Goal: Task Accomplishment & Management: Manage account settings

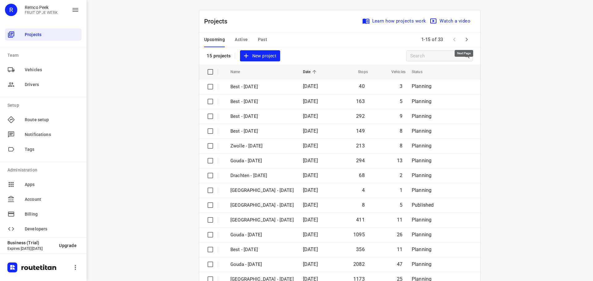
click at [463, 39] on icon "button" at bounding box center [466, 39] width 7 height 7
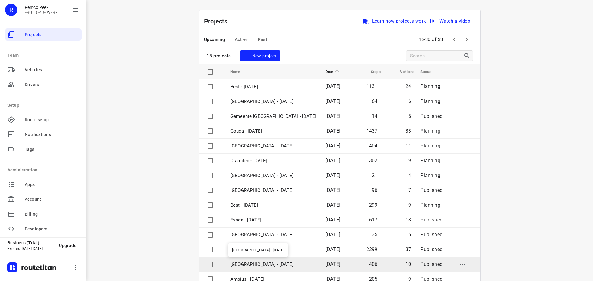
click at [244, 261] on p "[GEOGRAPHIC_DATA] - [DATE]" at bounding box center [273, 264] width 86 height 7
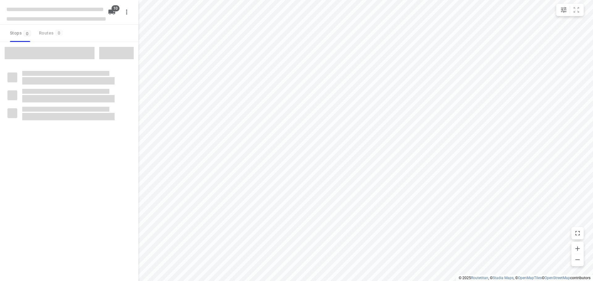
checkbox input "true"
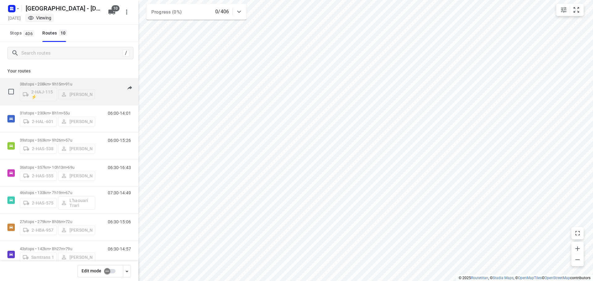
click at [57, 82] on p "38 stops • 208km • 9h15m • 91u" at bounding box center [57, 84] width 75 height 5
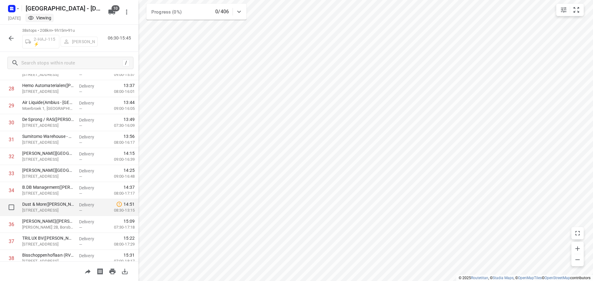
scroll to position [506, 0]
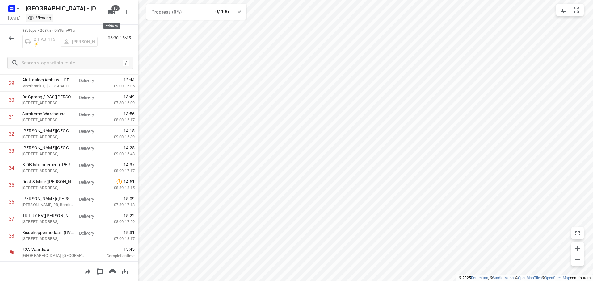
click at [110, 10] on icon "button" at bounding box center [111, 12] width 7 height 5
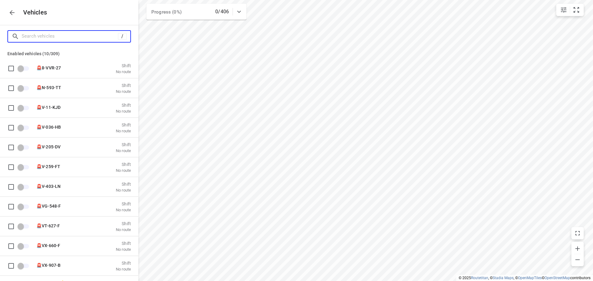
click at [40, 37] on input "Search vehicles" at bounding box center [70, 36] width 96 height 10
type input "2"
checkbox input "true"
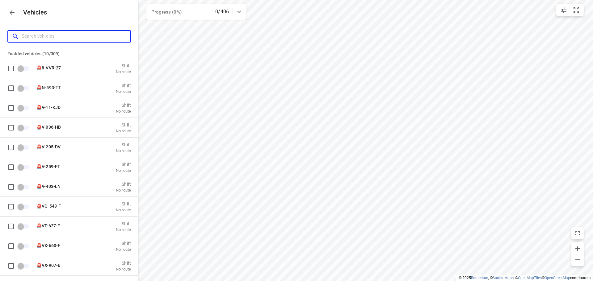
checkbox input "true"
checkbox input "false"
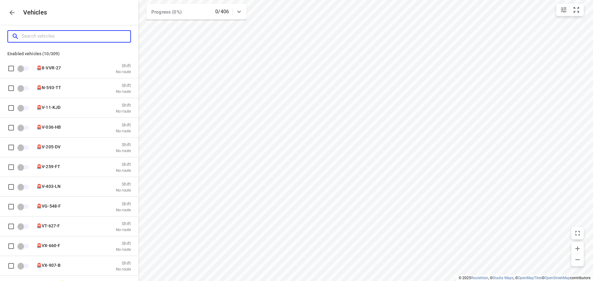
checkbox input "false"
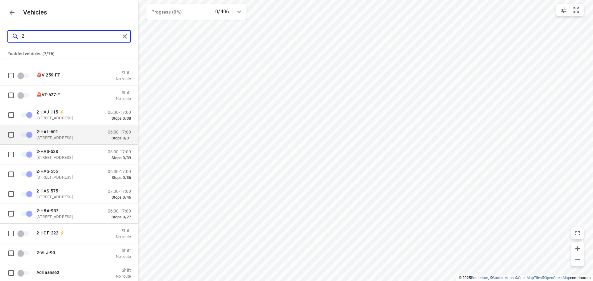
scroll to position [62, 0]
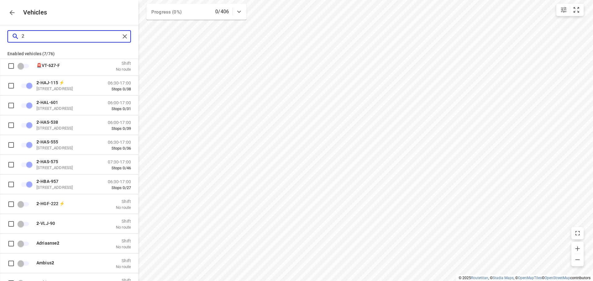
type input "2"
click at [11, 13] on icon "button" at bounding box center [12, 12] width 5 height 5
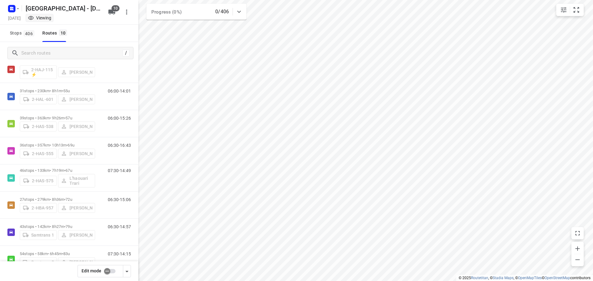
scroll to position [31, 0]
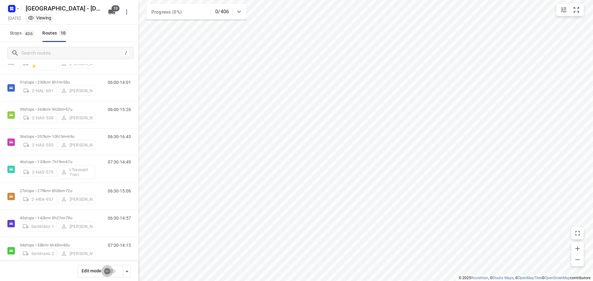
click at [107, 271] on input "checkbox" at bounding box center [107, 272] width 35 height 12
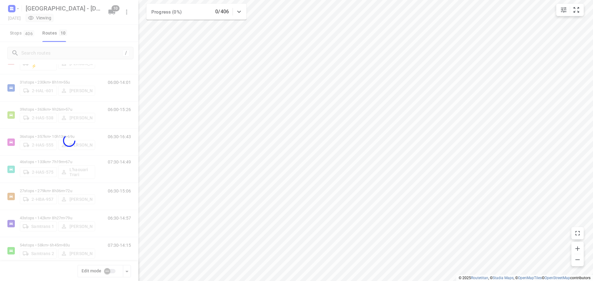
checkbox input "true"
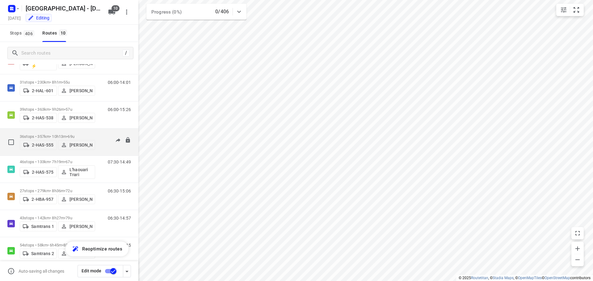
scroll to position [0, 0]
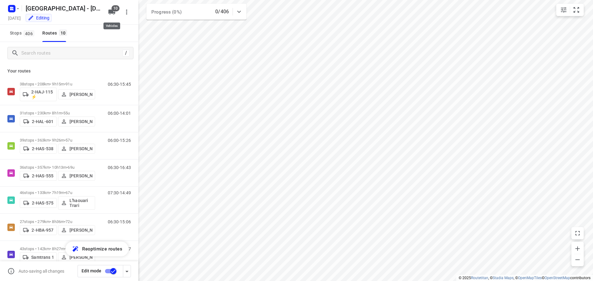
click at [110, 11] on icon "button" at bounding box center [111, 12] width 7 height 5
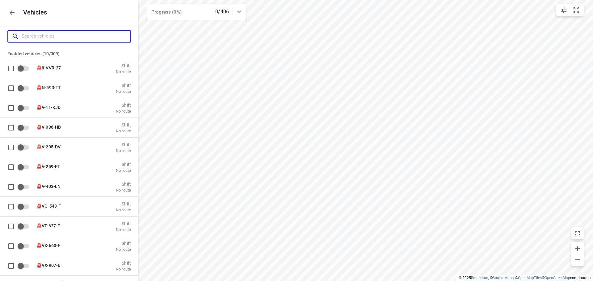
click at [39, 36] on input "Search vehicles" at bounding box center [76, 36] width 109 height 10
type input "2"
checkbox input "true"
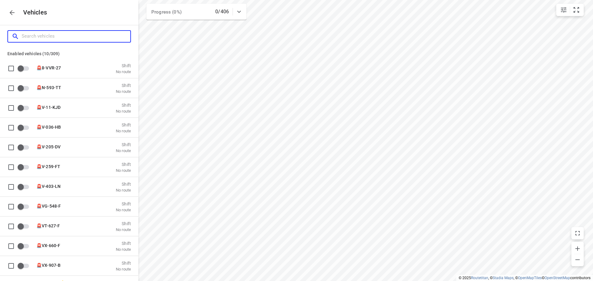
checkbox input "true"
checkbox input "false"
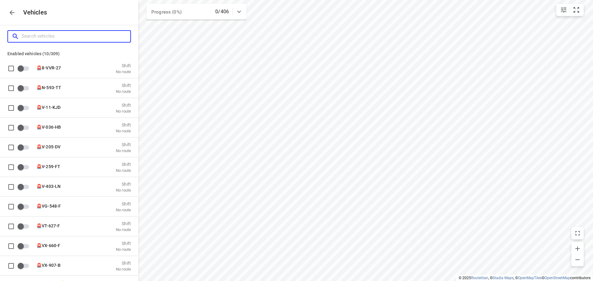
checkbox input "false"
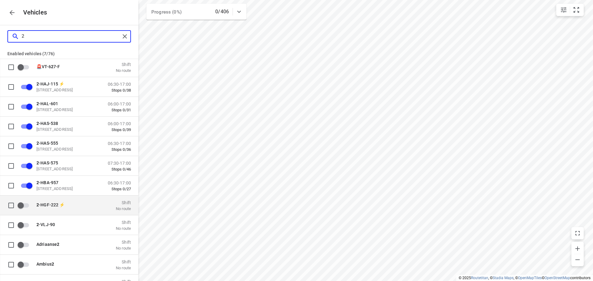
scroll to position [62, 0]
type input "2"
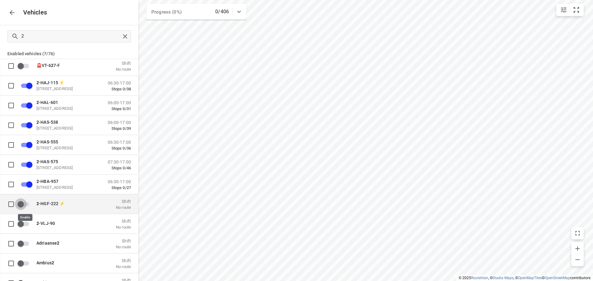
click at [21, 206] on input "grid" at bounding box center [20, 204] width 35 height 12
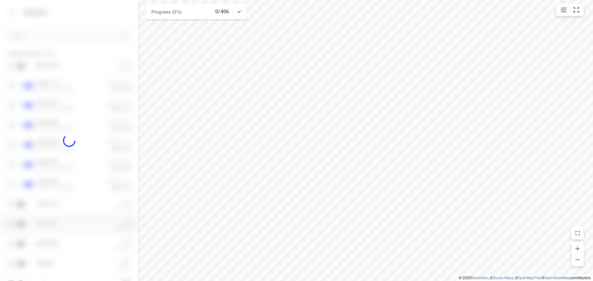
checkbox input "true"
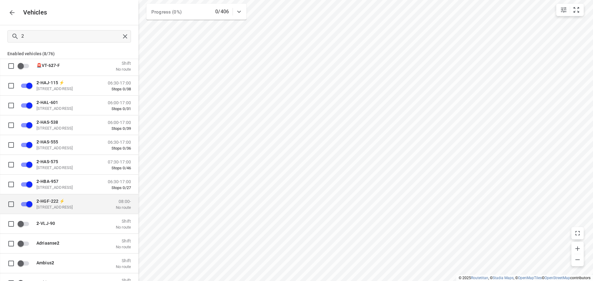
click at [51, 201] on span "2 -HGF-222 ⚡" at bounding box center [50, 201] width 28 height 5
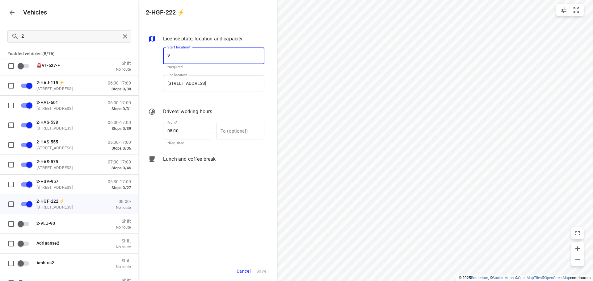
scroll to position [0, 0]
type input "Vaartkaai 52A"
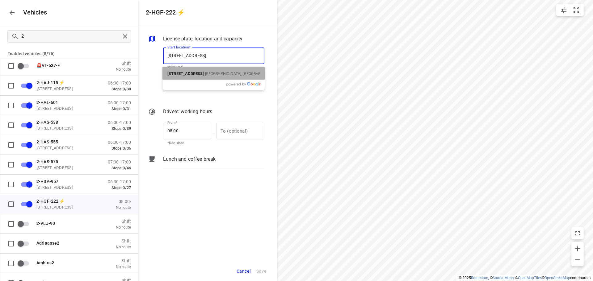
click at [192, 75] on b "Vaartkaai 52A" at bounding box center [185, 73] width 36 height 5
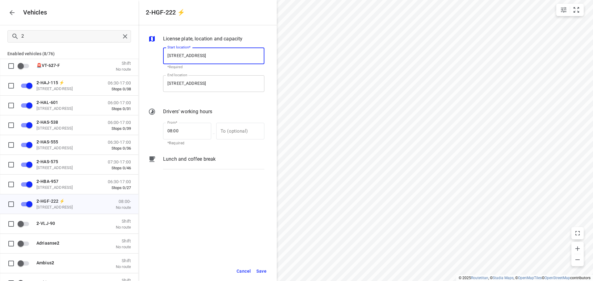
type input "Vaartkaai 52A, 2170 Antwerpen, Belgium"
click at [188, 84] on input "Zuidbaan 527, 2841 MD Moordrecht, Netherlands" at bounding box center [213, 83] width 101 height 17
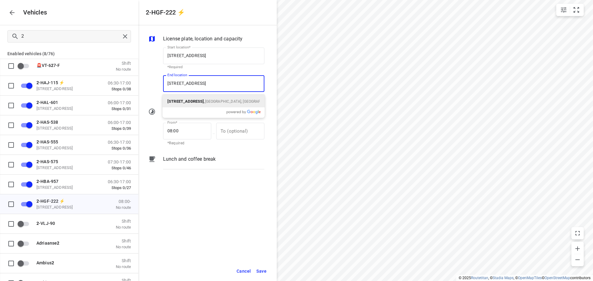
type input "Vaartkaai 52A"
click at [191, 103] on b "Vaartkaai 52A" at bounding box center [185, 101] width 36 height 5
type input "Vaartkaai 52A, 2170 Antwerpen, Belgium"
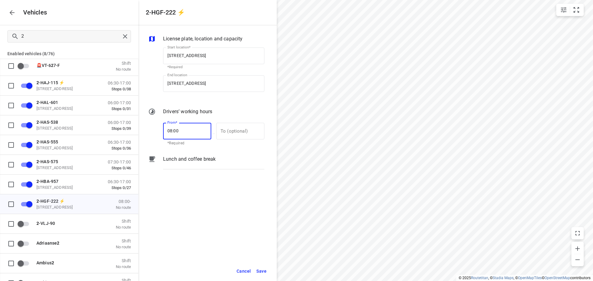
click at [173, 131] on input "08:00" at bounding box center [183, 131] width 41 height 17
type input "07:00"
click at [224, 131] on input "text" at bounding box center [236, 131] width 41 height 17
click at [261, 270] on span "Save" at bounding box center [261, 272] width 10 height 8
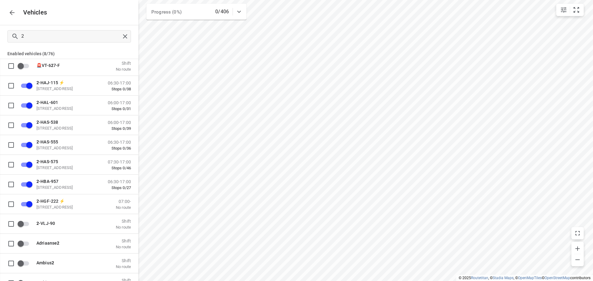
click at [12, 13] on icon "button" at bounding box center [11, 12] width 7 height 7
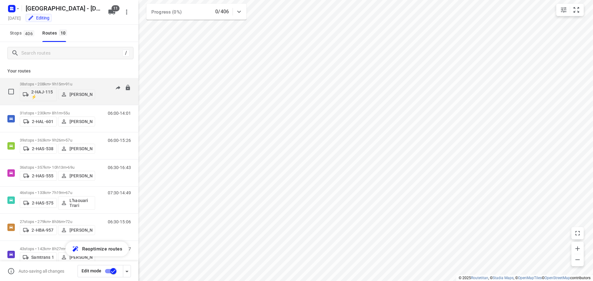
click at [45, 81] on div "38 stops • 208km • 9h15m • 91u 2-HAJ-115 ⚡ Kevin De Keulenaer" at bounding box center [57, 92] width 75 height 26
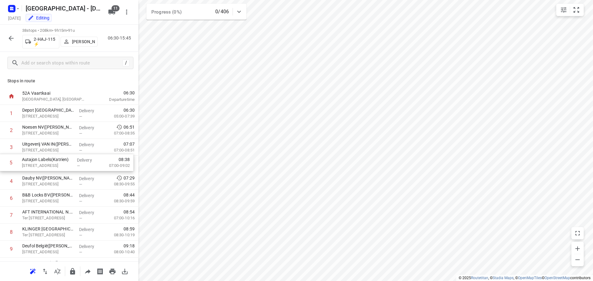
drag, startPoint x: 47, startPoint y: 181, endPoint x: 47, endPoint y: 161, distance: 20.7
drag, startPoint x: 41, startPoint y: 199, endPoint x: 42, endPoint y: 176, distance: 22.3
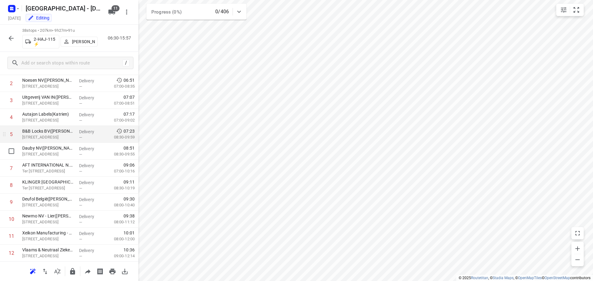
scroll to position [62, 0]
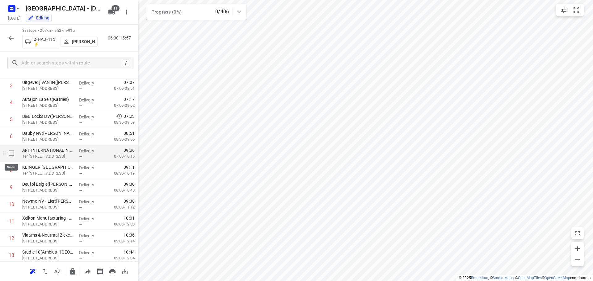
click at [11, 152] on input "checkbox" at bounding box center [11, 153] width 12 height 12
checkbox input "true"
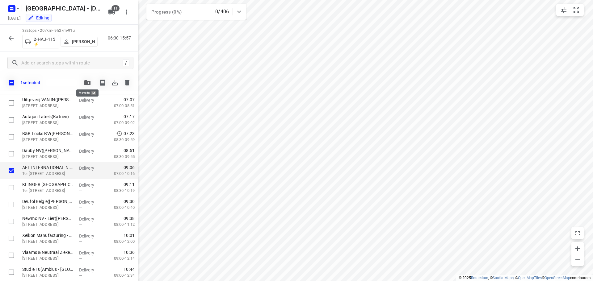
click at [85, 83] on icon "button" at bounding box center [87, 82] width 6 height 5
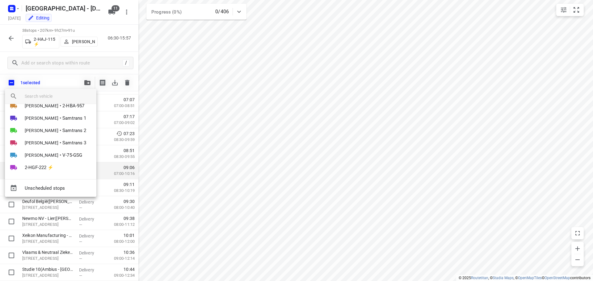
scroll to position [73, 0]
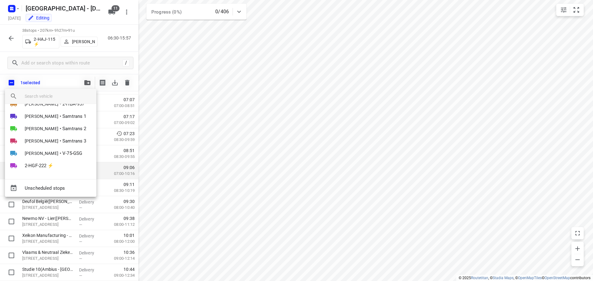
click at [64, 80] on div at bounding box center [296, 140] width 593 height 281
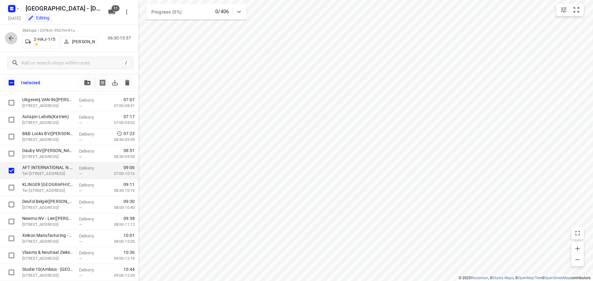
click at [10, 34] on button "button" at bounding box center [11, 38] width 12 height 12
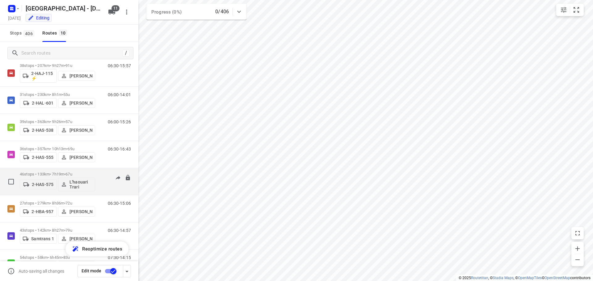
scroll to position [0, 0]
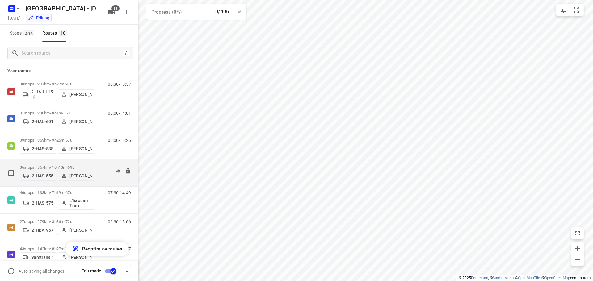
click at [49, 163] on div "36 stops • 357km • 10h13m • 69u 2-HAS-555 Warren Blust" at bounding box center [57, 173] width 75 height 22
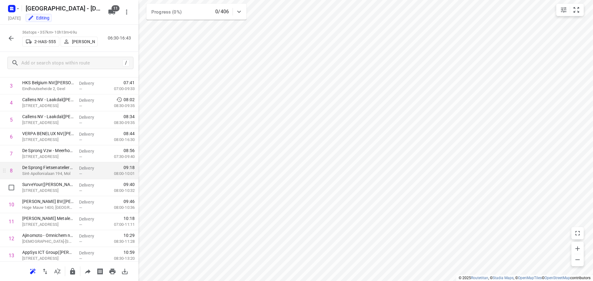
scroll to position [62, 0]
click at [10, 37] on icon "button" at bounding box center [11, 38] width 5 height 5
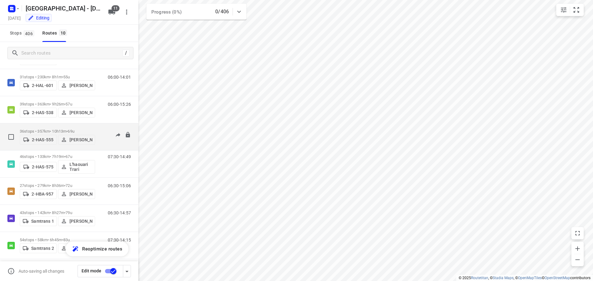
scroll to position [31, 0]
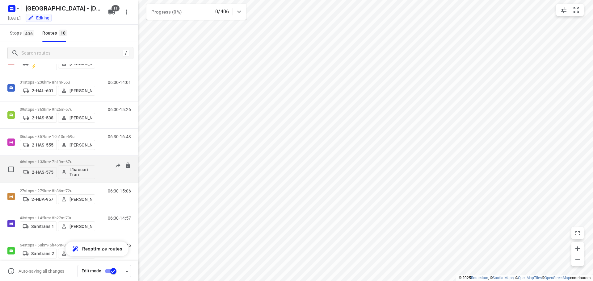
click at [43, 160] on p "46 stops • 133km • 7h19m • 67u" at bounding box center [57, 162] width 75 height 5
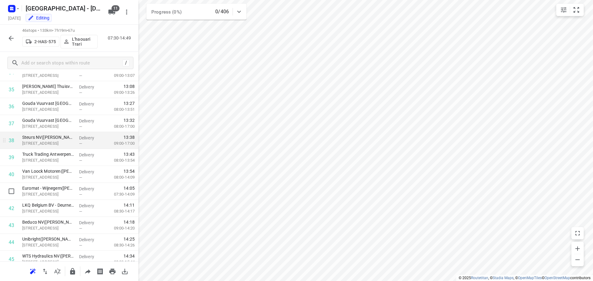
scroll to position [580, 0]
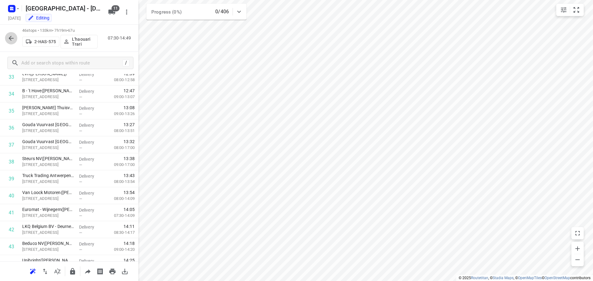
click at [9, 35] on icon "button" at bounding box center [10, 38] width 7 height 7
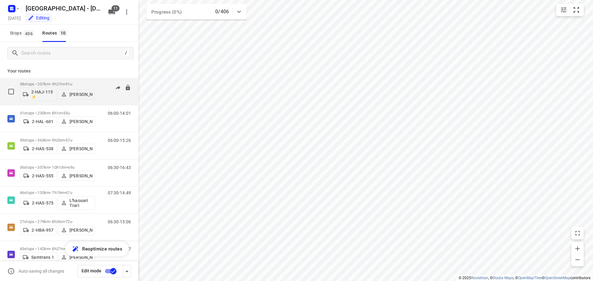
click at [48, 83] on p "38 stops • 207km • 9h27m • 91u" at bounding box center [57, 84] width 75 height 5
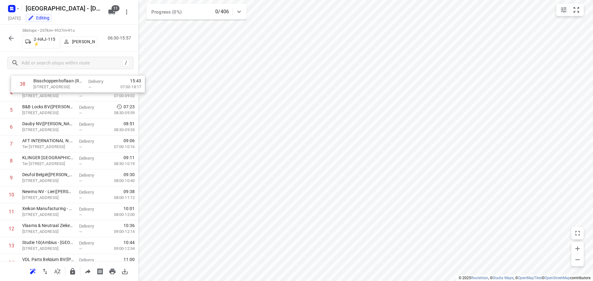
scroll to position [0, 0]
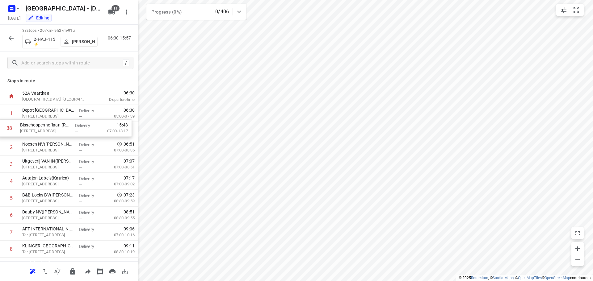
drag, startPoint x: 43, startPoint y: 236, endPoint x: 41, endPoint y: 126, distance: 109.6
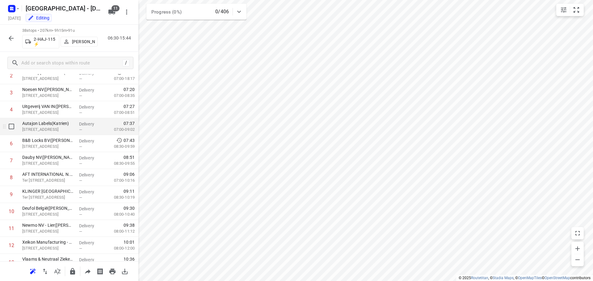
scroll to position [93, 0]
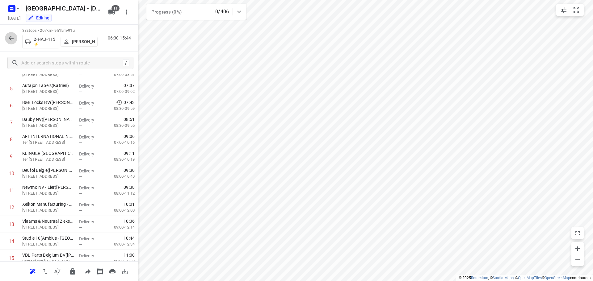
click at [8, 36] on icon "button" at bounding box center [10, 38] width 7 height 7
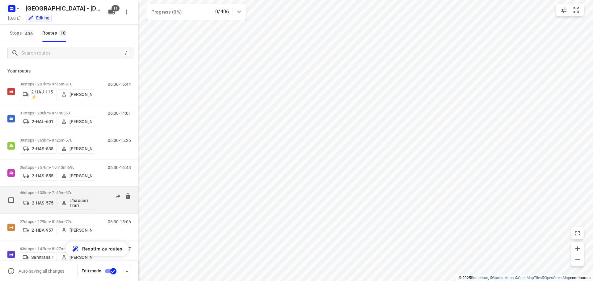
click at [63, 190] on div "46 stops • 133km • 7h19m • 67u 2-HAS-575 L'haouari Trari" at bounding box center [57, 200] width 75 height 26
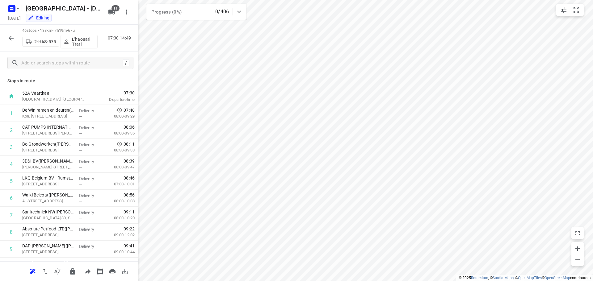
click at [10, 37] on icon "button" at bounding box center [11, 38] width 5 height 5
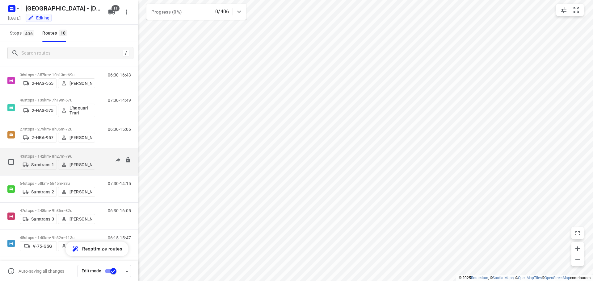
scroll to position [94, 0]
click at [42, 152] on p "43 stops • 142km • 8h27m • 79u" at bounding box center [57, 154] width 75 height 5
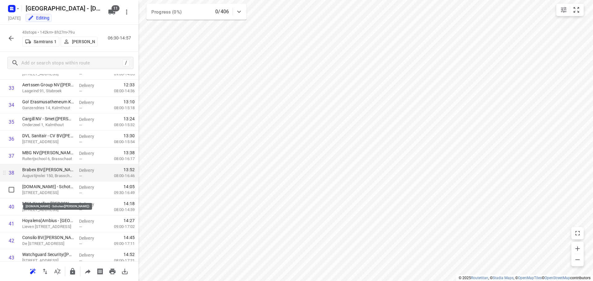
scroll to position [560, 0]
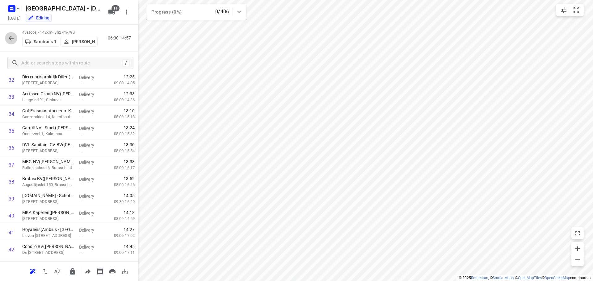
click at [11, 37] on icon "button" at bounding box center [10, 38] width 7 height 7
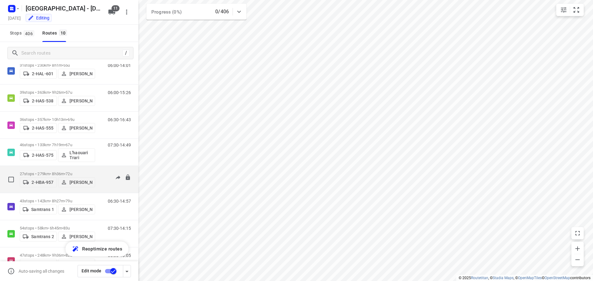
scroll to position [94, 0]
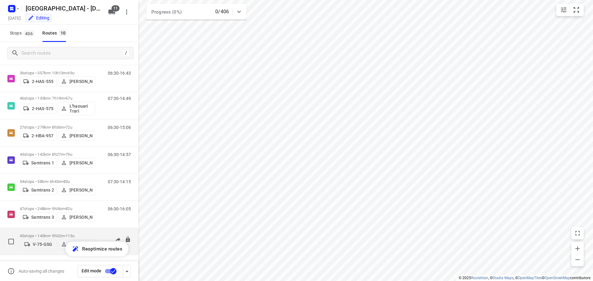
click at [41, 234] on p "45 stops • 140km • 9h32m • 113u" at bounding box center [57, 236] width 75 height 5
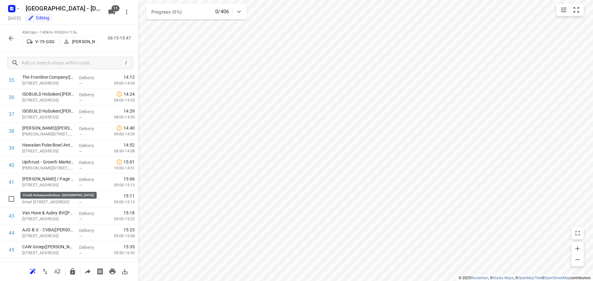
scroll to position [625, 0]
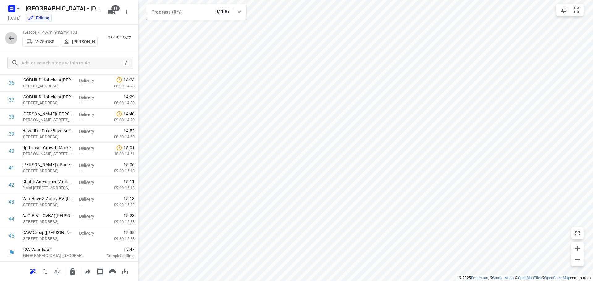
click at [10, 37] on icon "button" at bounding box center [11, 38] width 5 height 5
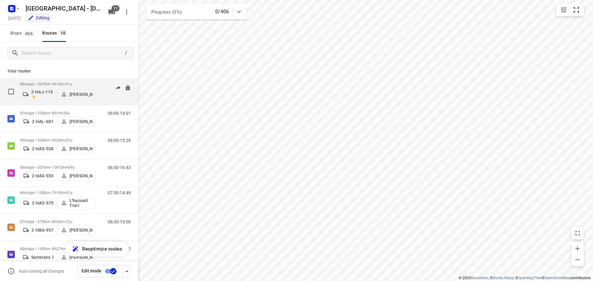
click at [49, 82] on p "38 stops • 207km • 9h15m • 91u" at bounding box center [57, 84] width 75 height 5
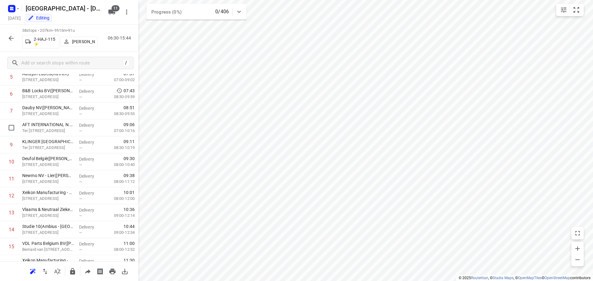
scroll to position [0, 0]
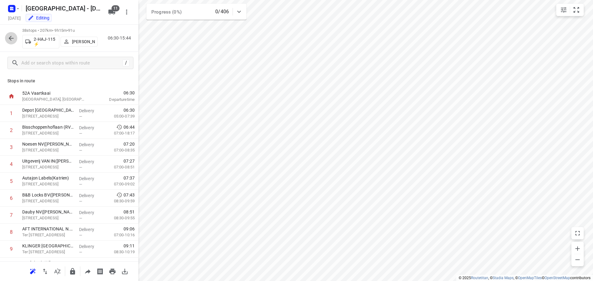
click at [11, 36] on icon "button" at bounding box center [11, 38] width 5 height 5
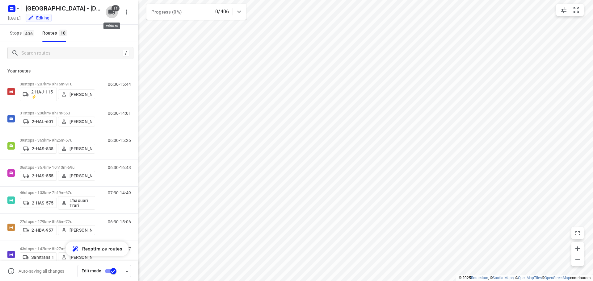
click at [112, 8] on span "11" at bounding box center [115, 8] width 8 height 6
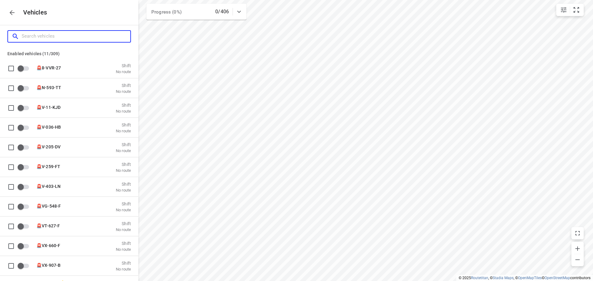
click at [38, 38] on input "Search vehicles" at bounding box center [76, 36] width 109 height 10
type input "2"
checkbox input "true"
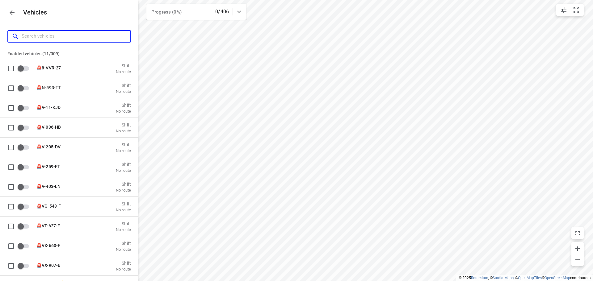
checkbox input "true"
checkbox input "false"
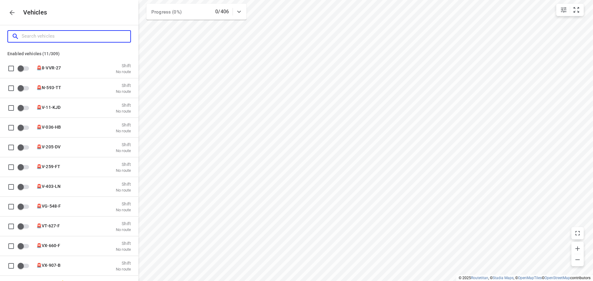
checkbox input "false"
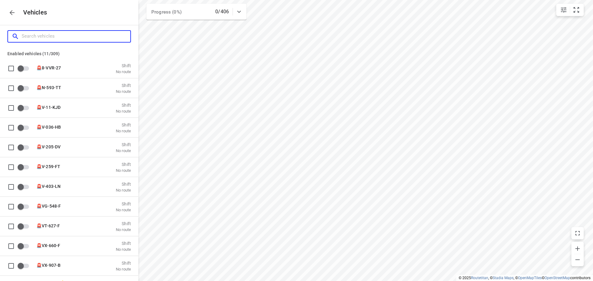
checkbox input "false"
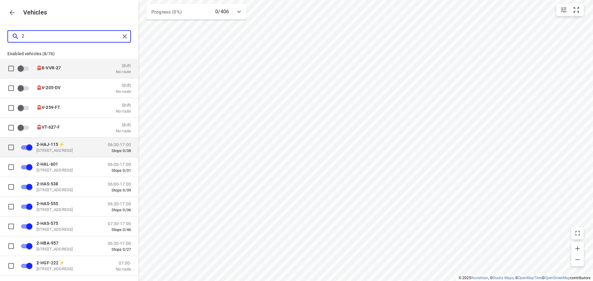
type input "2"
click at [48, 145] on span "2 -HAJ-115 ⚡" at bounding box center [50, 144] width 28 height 5
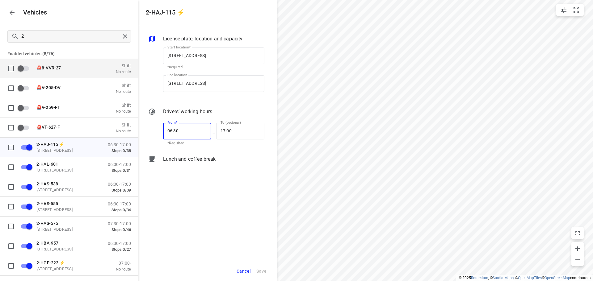
click at [171, 132] on input "06:30" at bounding box center [183, 131] width 41 height 17
type input "07:00"
click at [263, 272] on span "Save" at bounding box center [261, 272] width 10 height 8
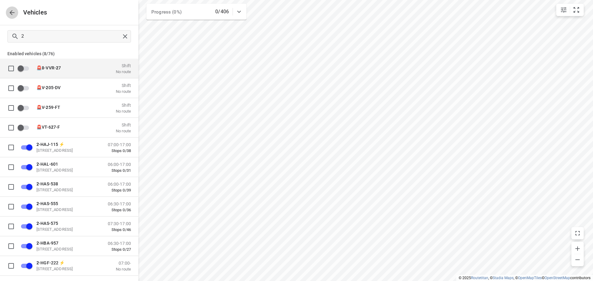
click at [11, 11] on icon "button" at bounding box center [12, 12] width 5 height 5
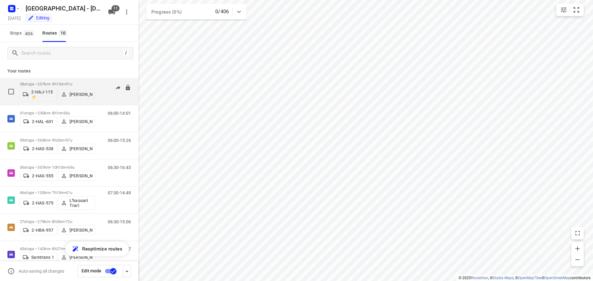
click at [47, 81] on div "38 stops • 207km • 9h15m • 91u 2-HAJ-115 ⚡ Kevin De Keulenaer" at bounding box center [57, 92] width 75 height 26
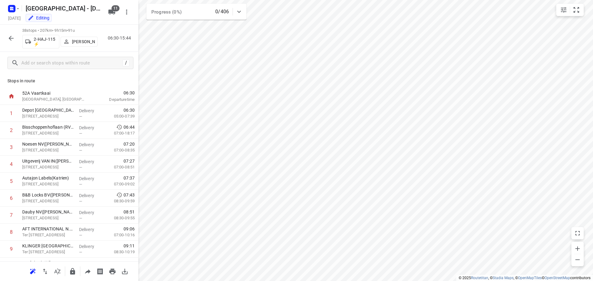
click at [10, 36] on icon "button" at bounding box center [10, 38] width 7 height 7
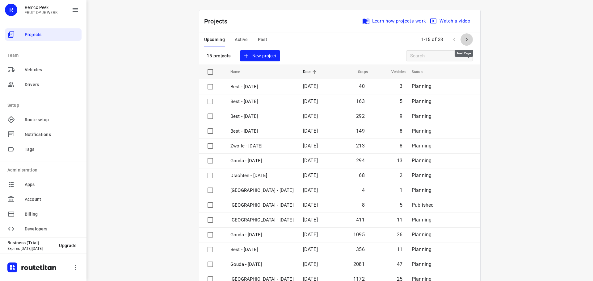
click at [466, 38] on icon "button" at bounding box center [467, 40] width 2 height 4
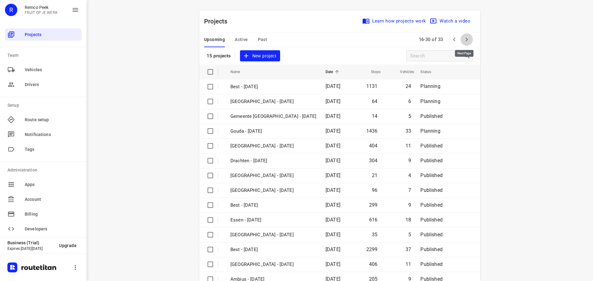
click at [466, 38] on icon "button" at bounding box center [467, 40] width 2 height 4
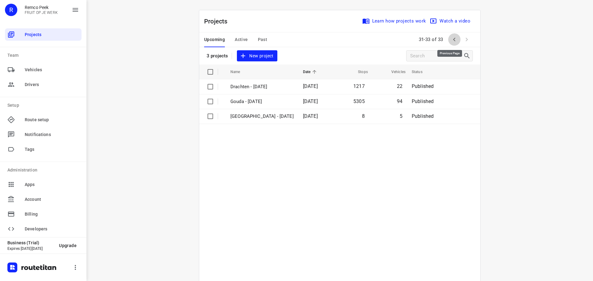
click at [453, 40] on icon "button" at bounding box center [454, 40] width 2 height 4
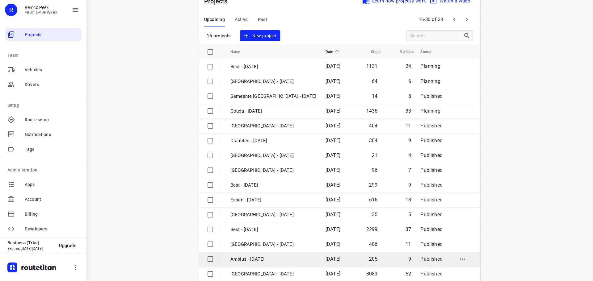
scroll to position [31, 0]
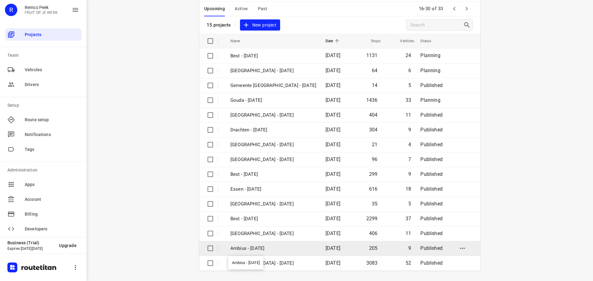
click at [249, 247] on p "Ambius - Monday" at bounding box center [273, 248] width 86 height 7
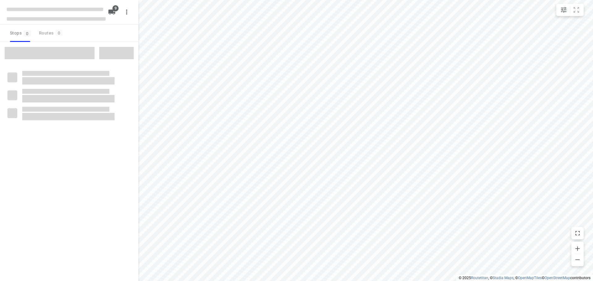
checkbox input "true"
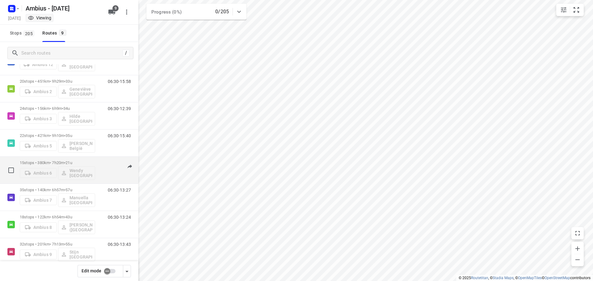
scroll to position [67, 0]
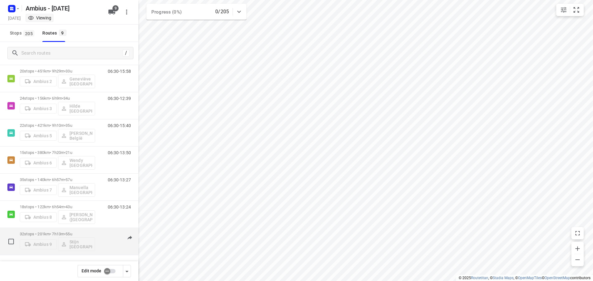
click at [47, 234] on p "32 stops • 201km • 7h13m • 55u" at bounding box center [57, 234] width 75 height 5
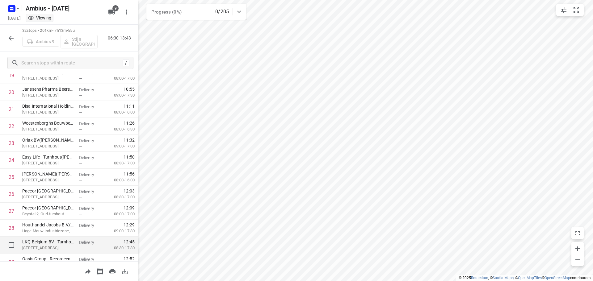
scroll to position [404, 0]
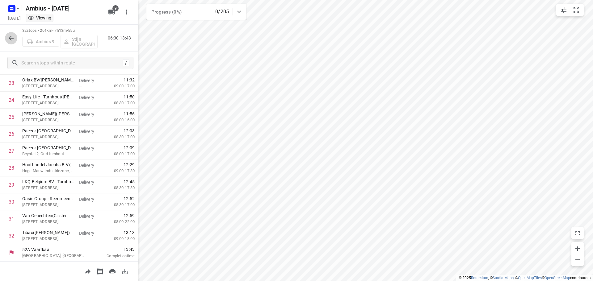
click at [12, 38] on icon "button" at bounding box center [10, 38] width 7 height 7
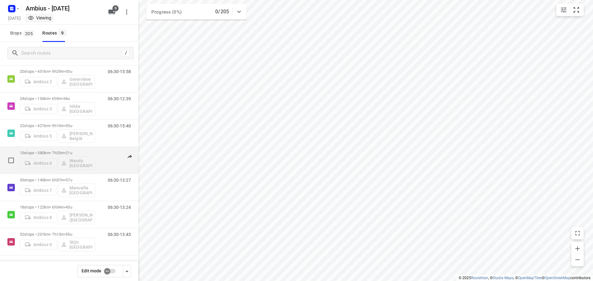
scroll to position [67, 0]
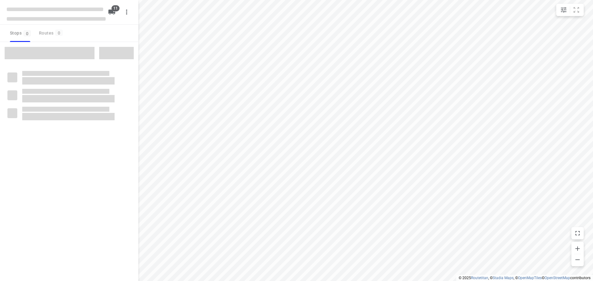
checkbox input "true"
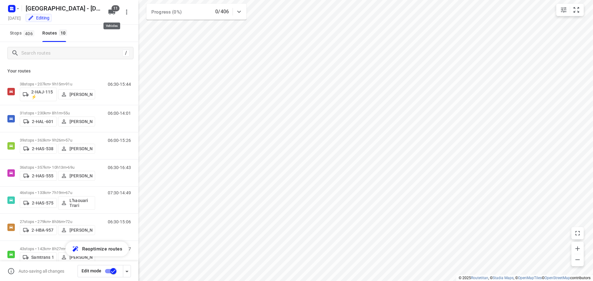
click at [112, 7] on span "11" at bounding box center [115, 8] width 8 height 6
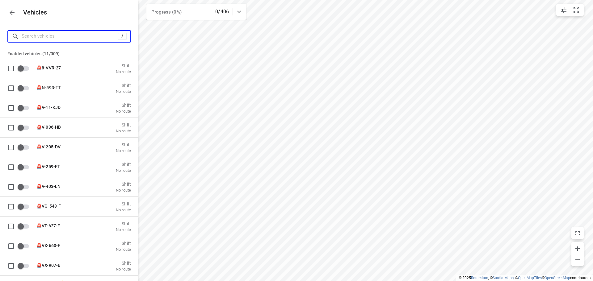
click at [50, 39] on input "Search vehicles" at bounding box center [70, 36] width 96 height 10
type input "2"
checkbox input "true"
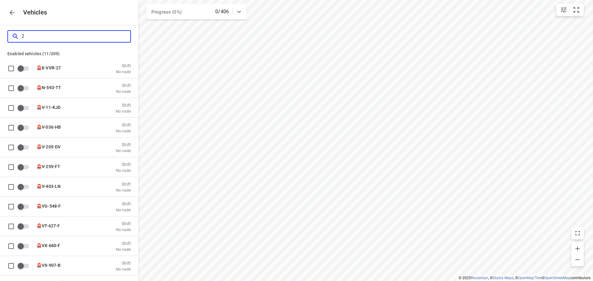
checkbox input "true"
checkbox input "false"
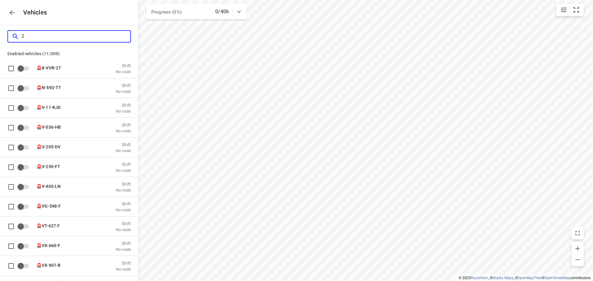
checkbox input "false"
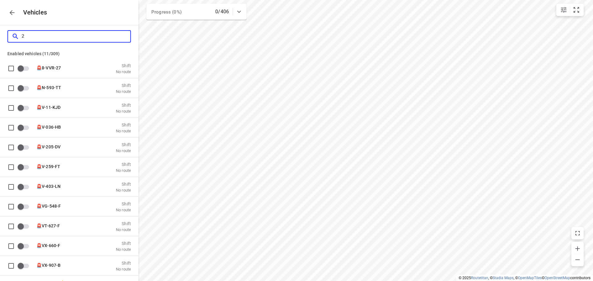
checkbox input "false"
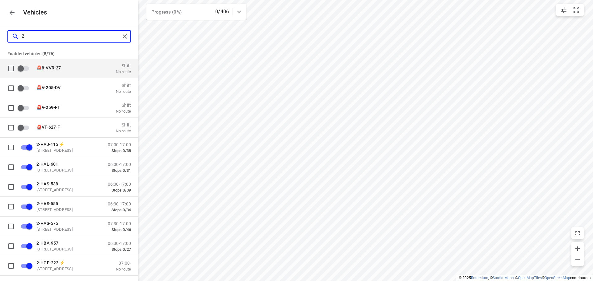
type input "2"
click at [13, 12] on icon "button" at bounding box center [11, 12] width 7 height 7
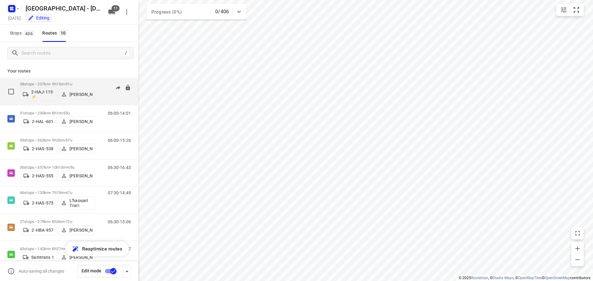
click at [43, 82] on div "38 stops • 207km • 9h15m • 91u 2-HAJ-115 ⚡ [PERSON_NAME]" at bounding box center [57, 92] width 75 height 26
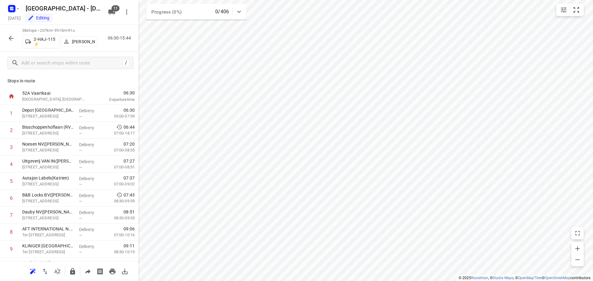
click at [12, 39] on icon "button" at bounding box center [10, 38] width 7 height 7
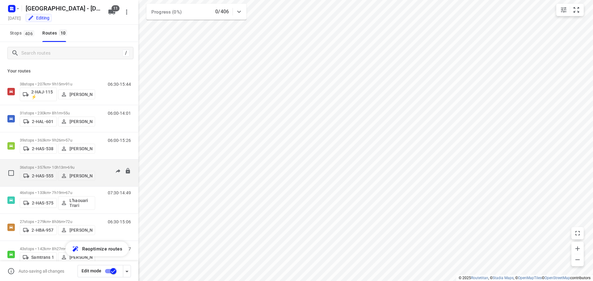
click at [53, 165] on p "36 stops • 357km • 10h13m • 69u" at bounding box center [57, 167] width 75 height 5
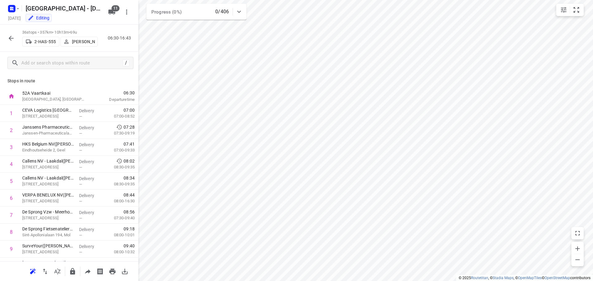
click at [10, 36] on icon "button" at bounding box center [10, 38] width 7 height 7
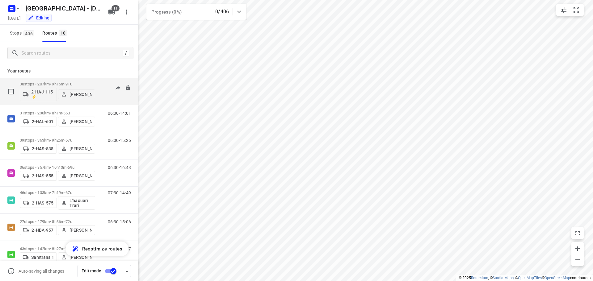
click at [49, 83] on p "38 stops • 207km • 9h15m • 91u" at bounding box center [57, 84] width 75 height 5
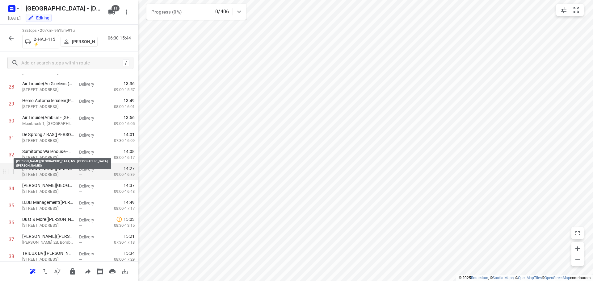
scroll to position [506, 0]
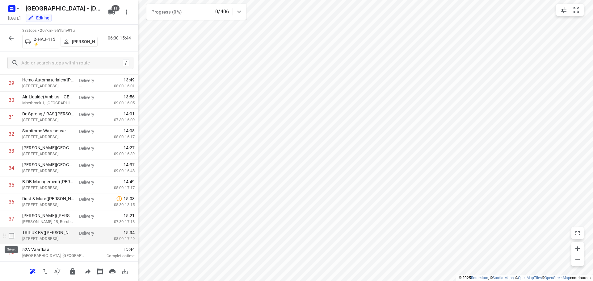
click at [12, 236] on input "checkbox" at bounding box center [11, 236] width 12 height 12
checkbox input "true"
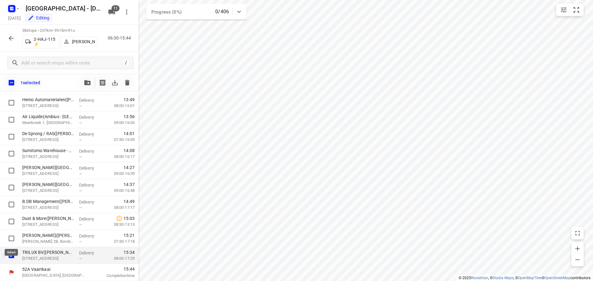
scroll to position [503, 0]
click at [11, 222] on input "checkbox" at bounding box center [11, 222] width 12 height 12
checkbox input "true"
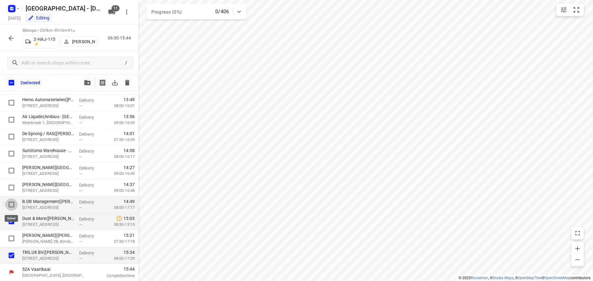
click at [11, 204] on input "checkbox" at bounding box center [11, 205] width 12 height 12
checkbox input "true"
click at [12, 189] on input "checkbox" at bounding box center [11, 188] width 12 height 12
checkbox input "true"
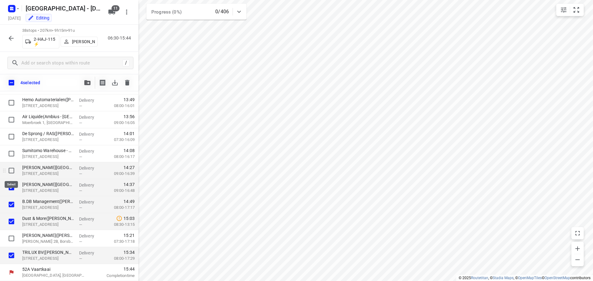
click at [10, 171] on input "checkbox" at bounding box center [11, 171] width 12 height 12
checkbox input "true"
click at [86, 83] on icon "button" at bounding box center [87, 82] width 6 height 5
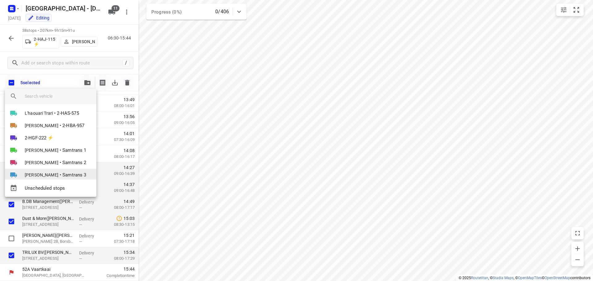
scroll to position [42, 0]
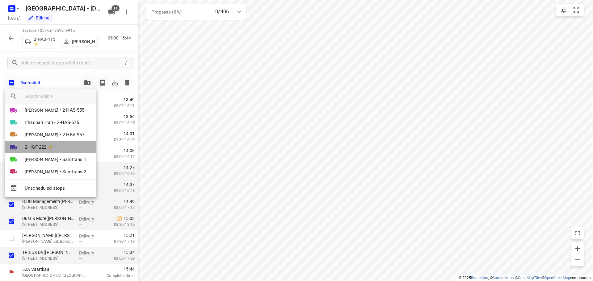
click at [38, 147] on span "2-HGF-222 ⚡" at bounding box center [39, 147] width 29 height 7
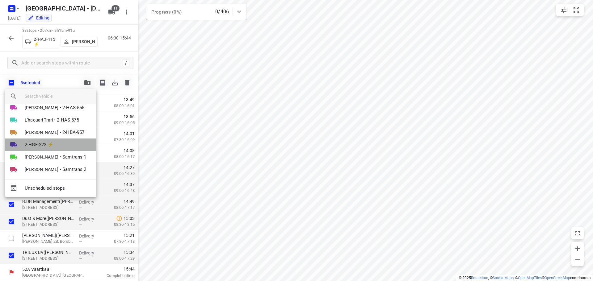
scroll to position [0, 0]
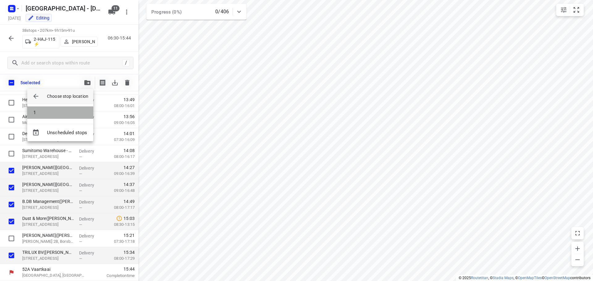
click at [50, 112] on li "1" at bounding box center [60, 113] width 66 height 12
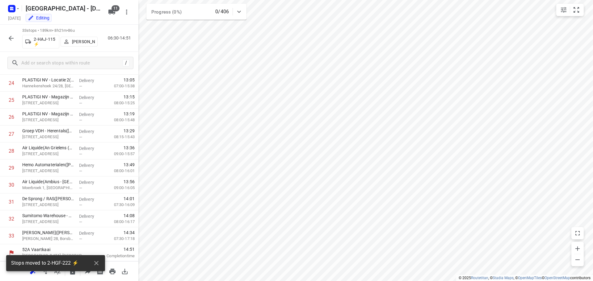
scroll to position [421, 0]
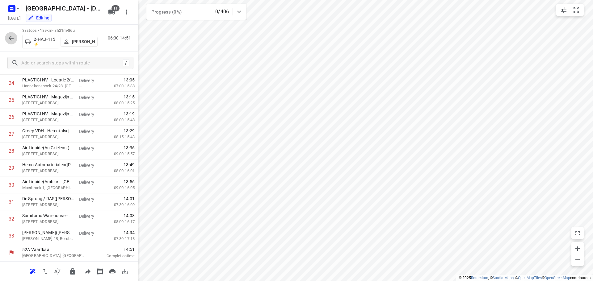
click at [10, 36] on icon "button" at bounding box center [10, 38] width 7 height 7
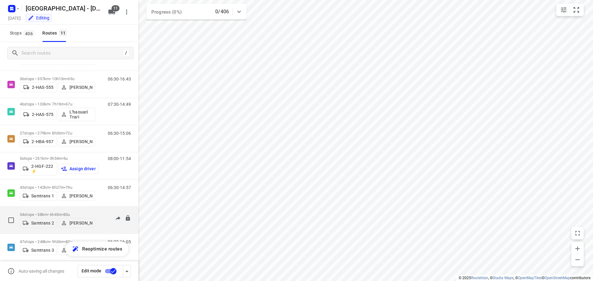
scroll to position [122, 0]
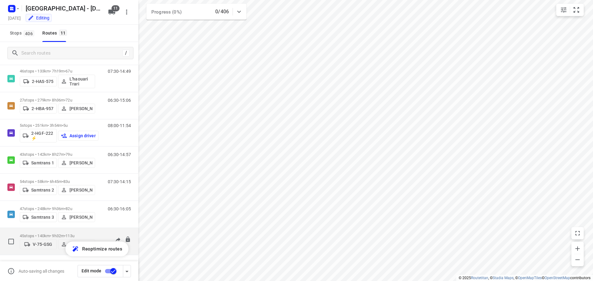
click at [43, 231] on div "45 stops • 140km • 9h32m • 113u V-75-GSG Bart Denbeir" at bounding box center [57, 242] width 75 height 22
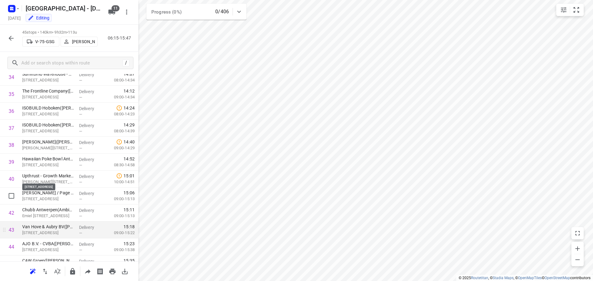
scroll to position [625, 0]
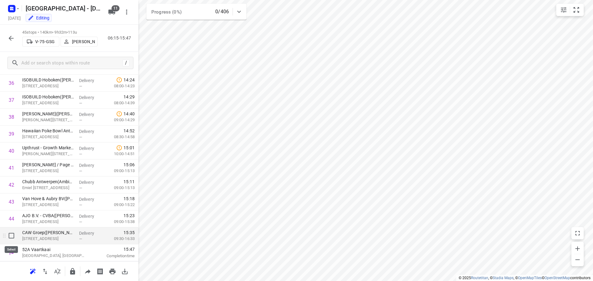
click at [10, 235] on input "checkbox" at bounding box center [11, 236] width 12 height 12
checkbox input "true"
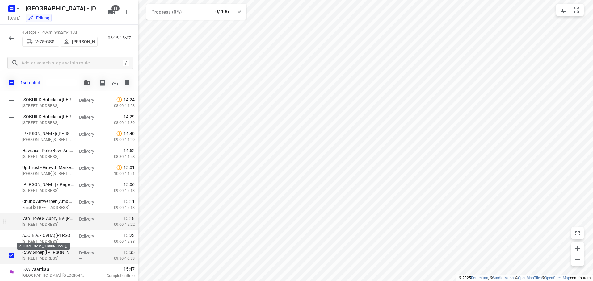
scroll to position [622, 0]
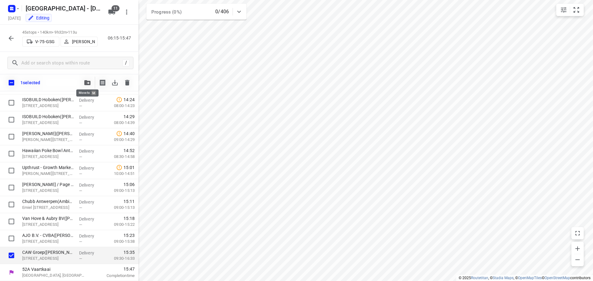
click at [86, 82] on icon "button" at bounding box center [87, 82] width 6 height 5
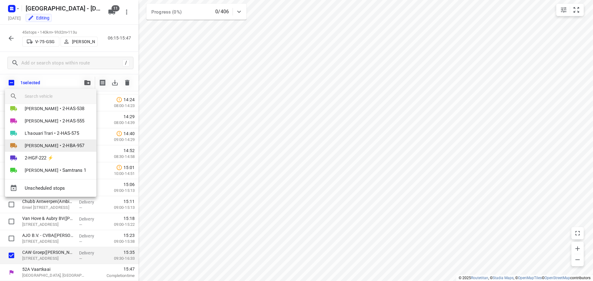
scroll to position [73, 0]
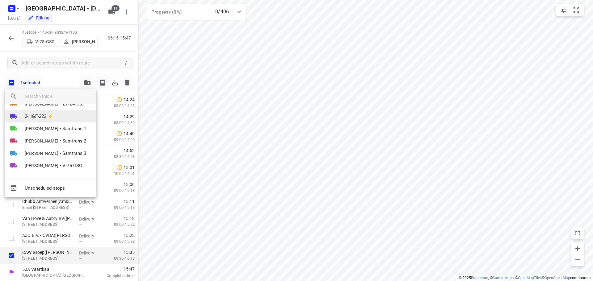
click at [43, 116] on span "2-HGF-222 ⚡" at bounding box center [39, 116] width 29 height 7
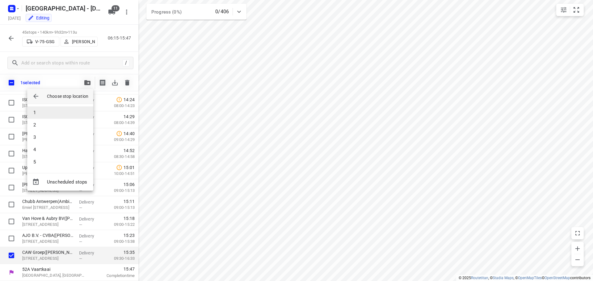
scroll to position [0, 0]
click at [39, 161] on li "5" at bounding box center [60, 162] width 66 height 12
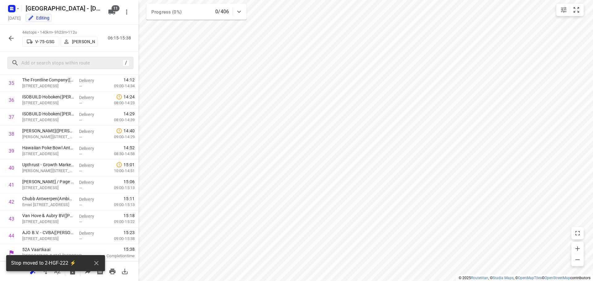
scroll to position [608, 0]
click at [11, 38] on icon "button" at bounding box center [10, 38] width 7 height 7
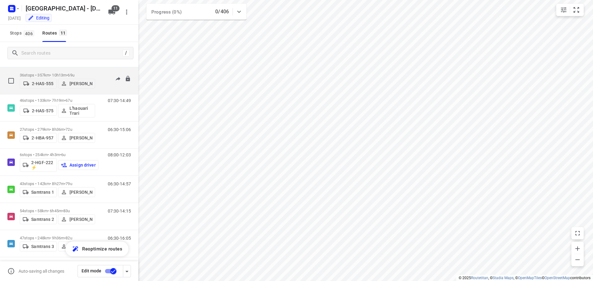
scroll to position [93, 0]
click at [41, 181] on p "43 stops • 142km • 8h27m • 79u" at bounding box center [57, 183] width 75 height 5
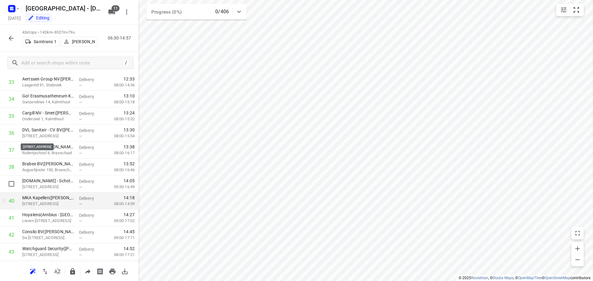
scroll to position [591, 0]
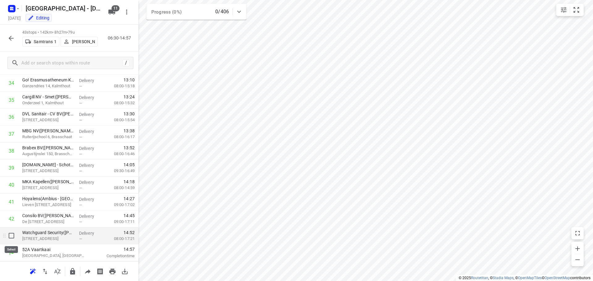
click at [10, 237] on input "checkbox" at bounding box center [11, 236] width 12 height 12
checkbox input "true"
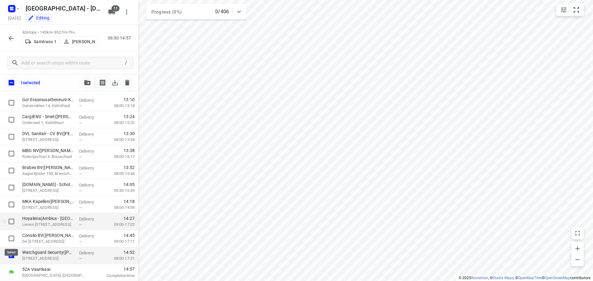
scroll to position [588, 0]
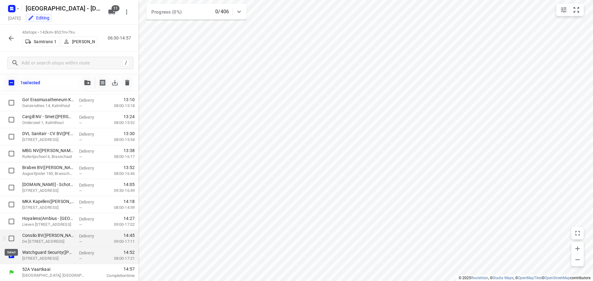
click at [12, 238] on input "checkbox" at bounding box center [11, 238] width 12 height 12
checkbox input "true"
click at [86, 85] on button "button" at bounding box center [87, 83] width 12 height 12
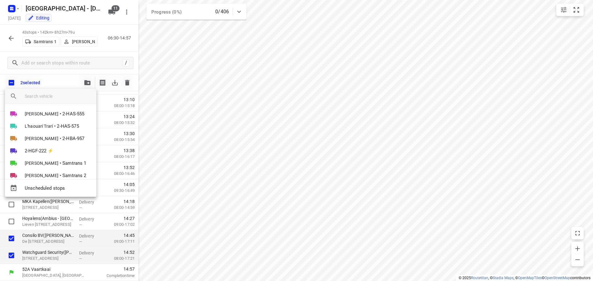
scroll to position [73, 0]
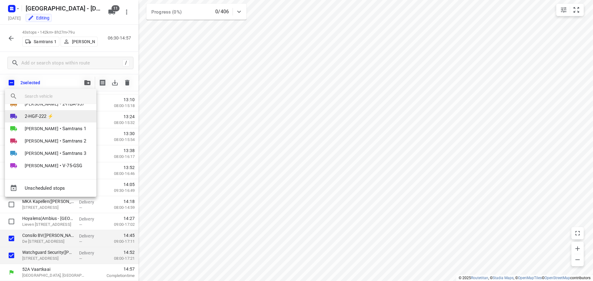
click at [40, 116] on span "2-HGF-222 ⚡" at bounding box center [39, 116] width 29 height 7
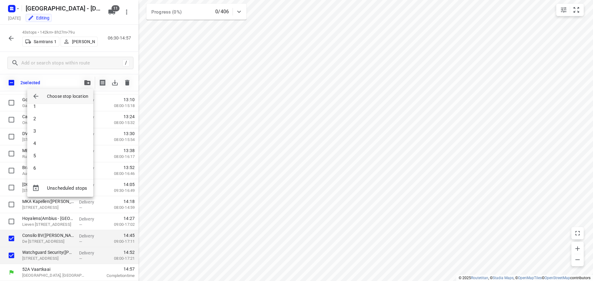
scroll to position [6, 0]
click at [50, 166] on li "6" at bounding box center [60, 168] width 66 height 12
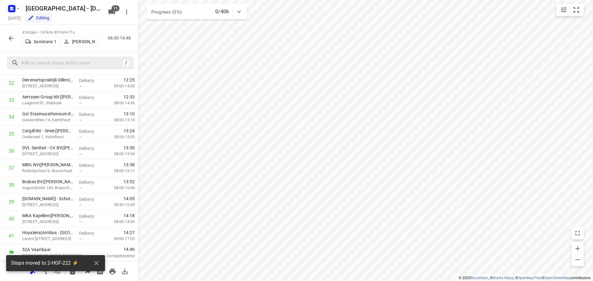
scroll to position [557, 0]
click at [10, 38] on icon "button" at bounding box center [11, 38] width 5 height 5
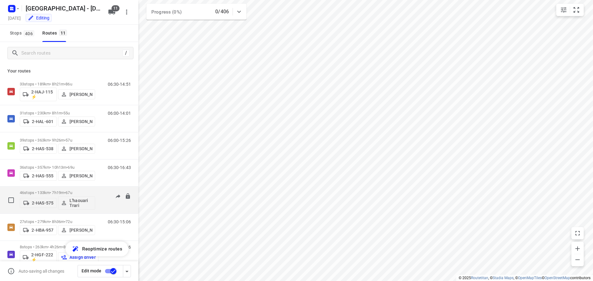
click at [50, 190] on div "46 stops • 133km • 7h19m • 67u 2-HAS-575 L'haouari Trari" at bounding box center [57, 200] width 75 height 26
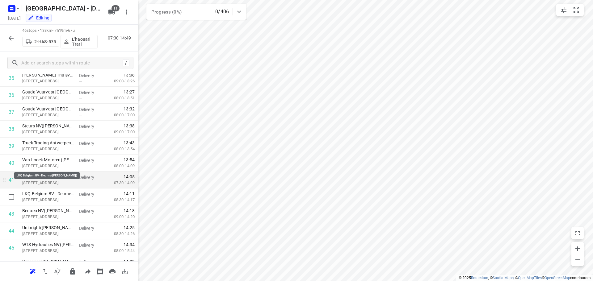
scroll to position [642, 0]
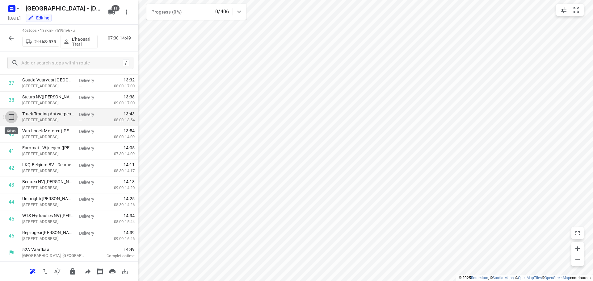
click at [11, 116] on input "checkbox" at bounding box center [11, 117] width 12 height 12
checkbox input "true"
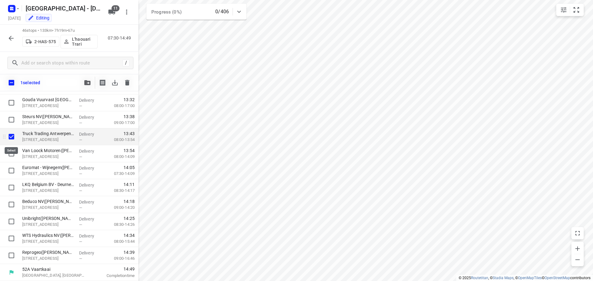
scroll to position [639, 0]
click at [10, 155] on input "checkbox" at bounding box center [11, 154] width 12 height 12
checkbox input "true"
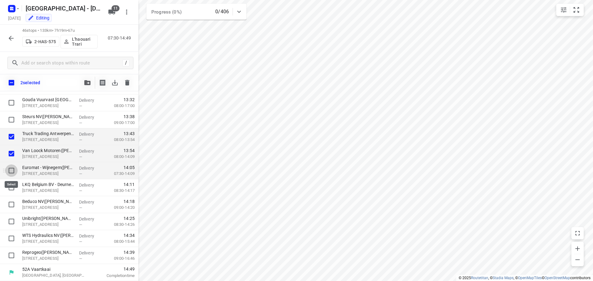
click at [9, 171] on input "checkbox" at bounding box center [11, 171] width 12 height 12
checkbox input "true"
click at [12, 187] on input "checkbox" at bounding box center [11, 188] width 12 height 12
checkbox input "true"
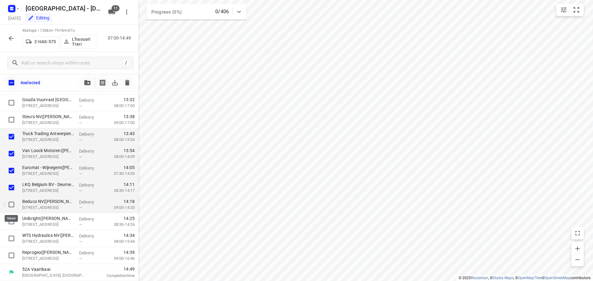
click at [10, 204] on input "checkbox" at bounding box center [11, 205] width 12 height 12
checkbox input "true"
click at [12, 221] on input "checkbox" at bounding box center [11, 222] width 12 height 12
checkbox input "true"
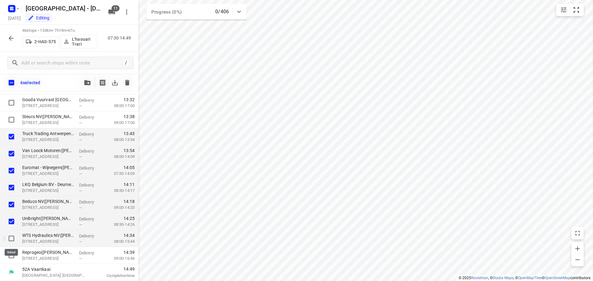
click at [11, 239] on input "checkbox" at bounding box center [11, 238] width 12 height 12
checkbox input "true"
click at [12, 256] on input "checkbox" at bounding box center [11, 255] width 12 height 12
checkbox input "true"
click at [87, 83] on icon "button" at bounding box center [87, 82] width 6 height 5
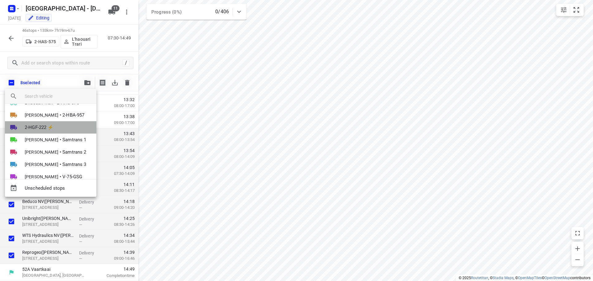
click at [40, 124] on span "2-HGF-222 ⚡" at bounding box center [39, 127] width 29 height 7
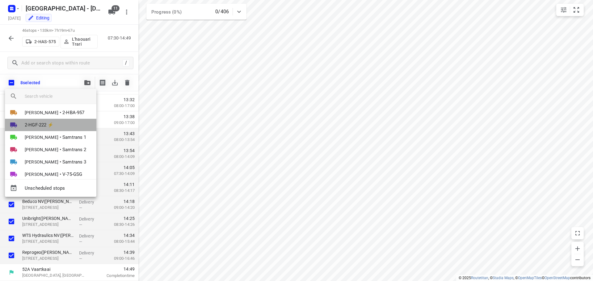
scroll to position [31, 0]
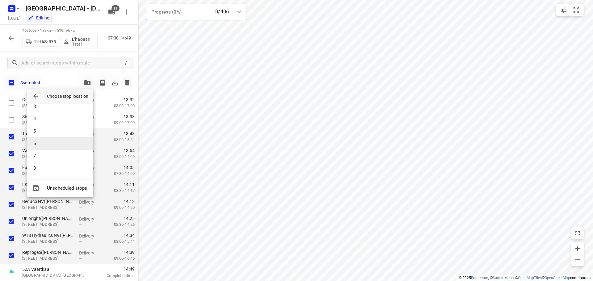
click at [41, 142] on li "6" at bounding box center [60, 143] width 66 height 12
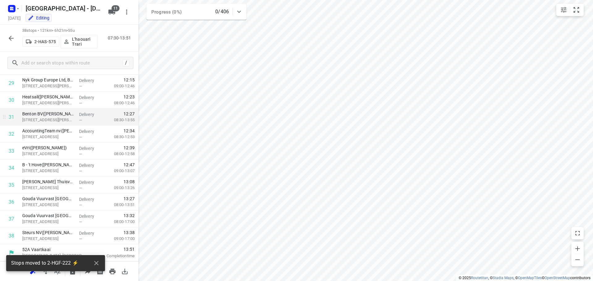
scroll to position [506, 0]
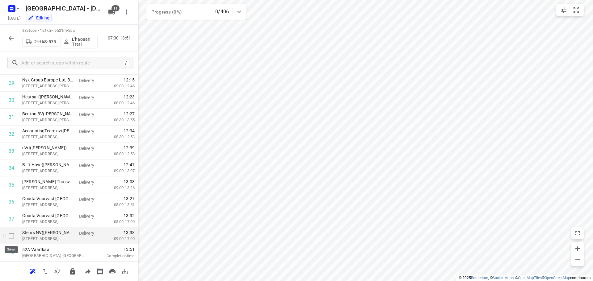
click at [11, 236] on input "checkbox" at bounding box center [11, 236] width 12 height 12
checkbox input "true"
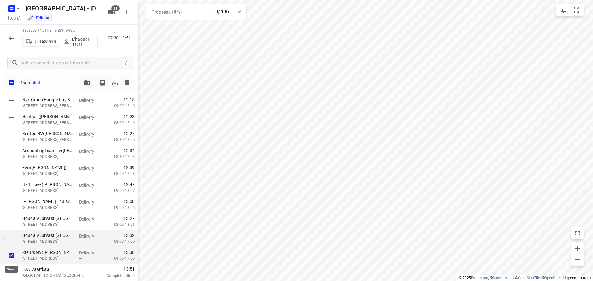
scroll to position [503, 0]
click at [87, 82] on icon "button" at bounding box center [87, 82] width 6 height 5
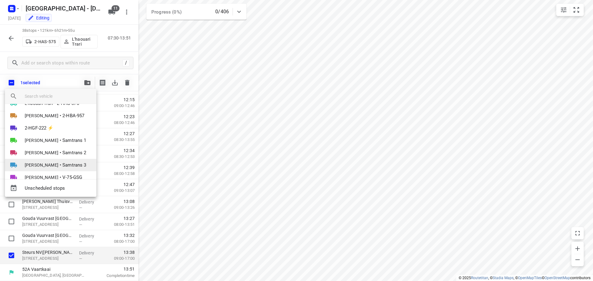
scroll to position [62, 0]
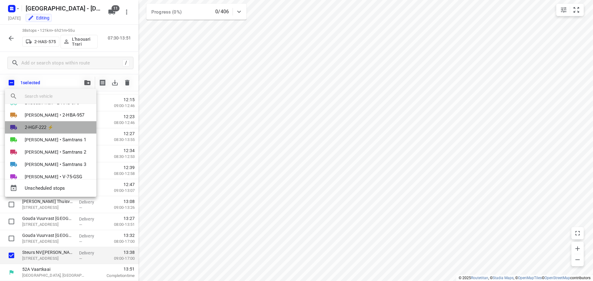
click at [37, 126] on span "2-HGF-222 ⚡" at bounding box center [39, 127] width 29 height 7
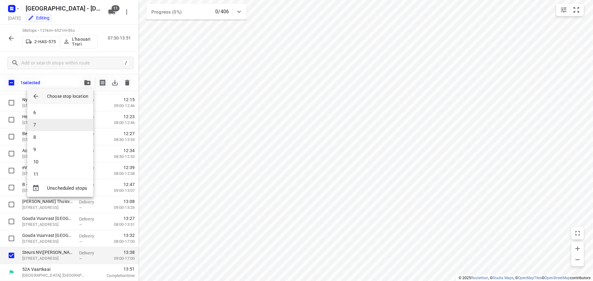
scroll to position [31, 0]
click at [37, 133] on li "5" at bounding box center [60, 131] width 66 height 12
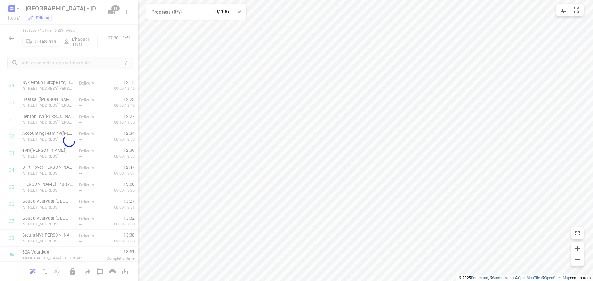
scroll to position [489, 0]
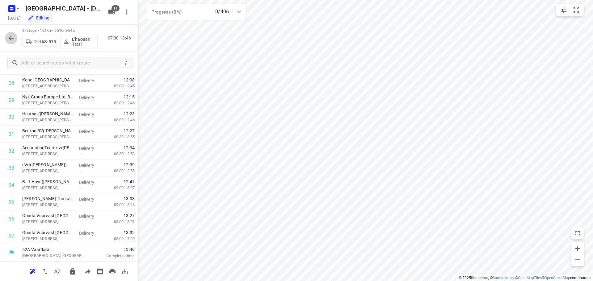
click at [10, 36] on icon "button" at bounding box center [10, 38] width 7 height 7
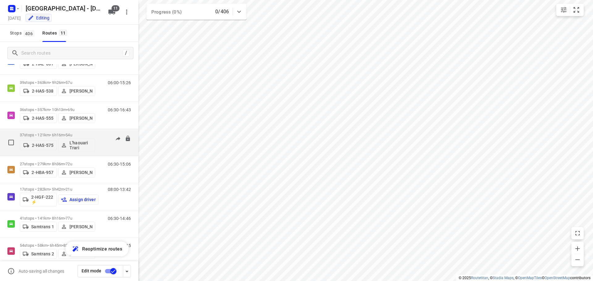
scroll to position [62, 0]
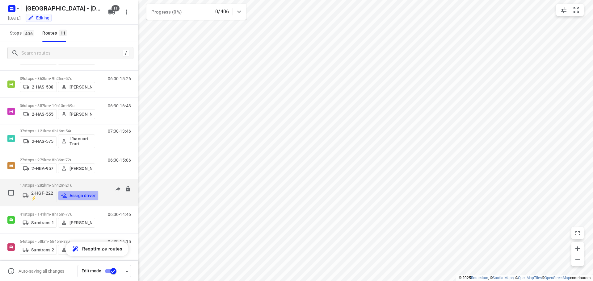
click at [73, 194] on p "Assign driver" at bounding box center [82, 195] width 26 height 5
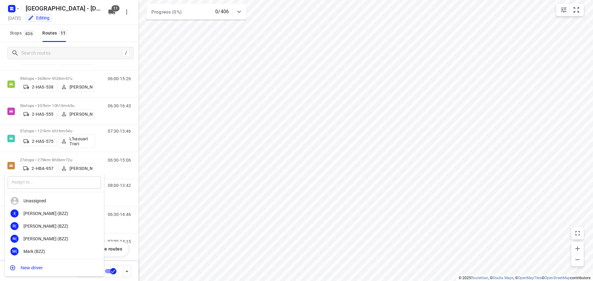
click at [36, 184] on input "text" at bounding box center [54, 182] width 93 height 13
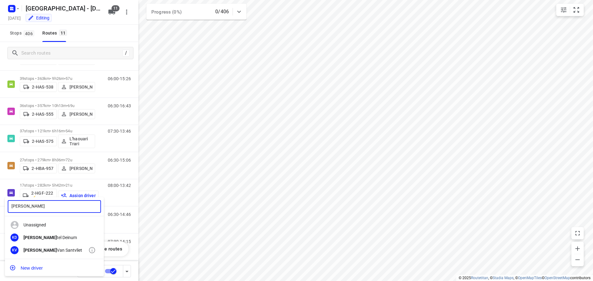
type input "kris"
click at [41, 248] on div "Kris Van Santvliet" at bounding box center [55, 250] width 65 height 5
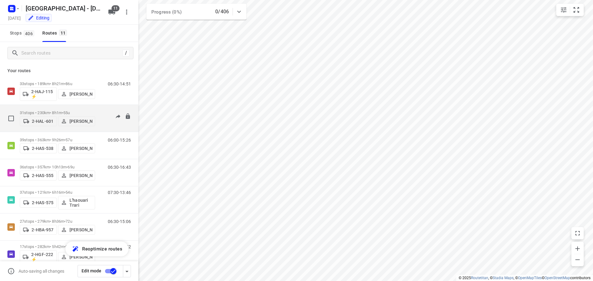
scroll to position [0, 0]
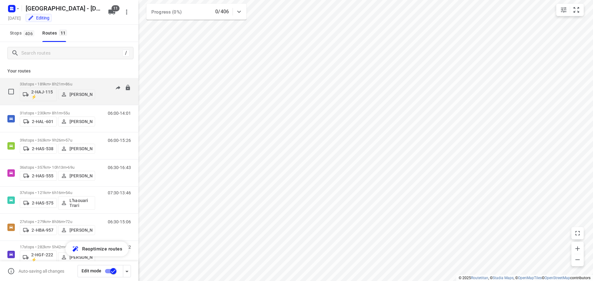
click at [51, 82] on p "33 stops • 189km • 8h21m • 86u" at bounding box center [57, 84] width 75 height 5
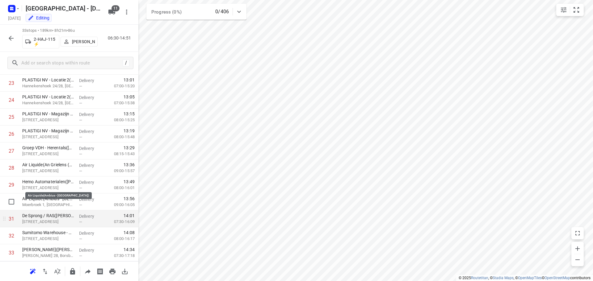
scroll to position [421, 0]
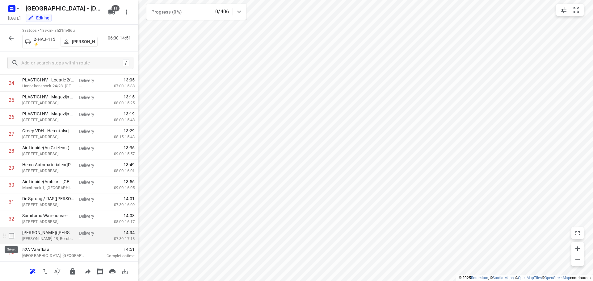
click at [11, 237] on input "checkbox" at bounding box center [11, 236] width 12 height 12
checkbox input "true"
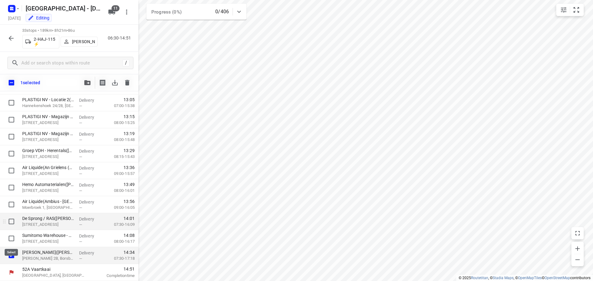
scroll to position [418, 0]
click at [85, 83] on icon "button" at bounding box center [87, 82] width 6 height 5
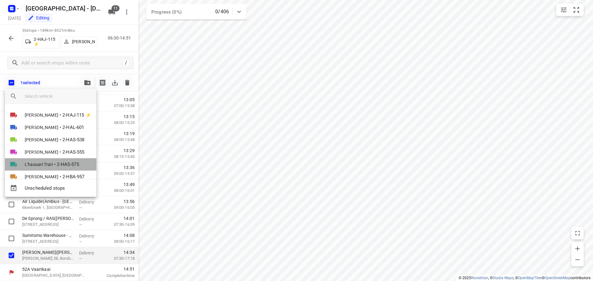
click at [39, 162] on span "L'haouari Trari" at bounding box center [39, 164] width 28 height 6
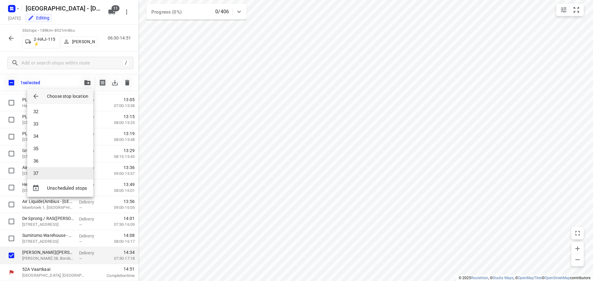
scroll to position [389, 0]
click at [39, 144] on li "35" at bounding box center [60, 143] width 66 height 12
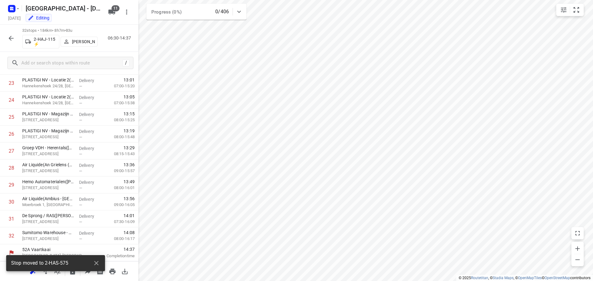
scroll to position [404, 0]
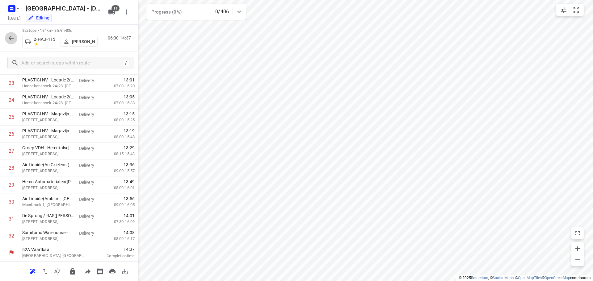
click at [10, 38] on icon "button" at bounding box center [11, 38] width 5 height 5
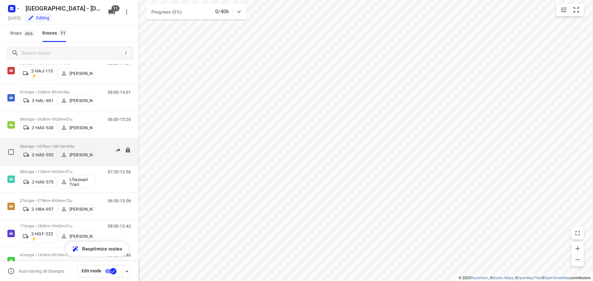
scroll to position [31, 0]
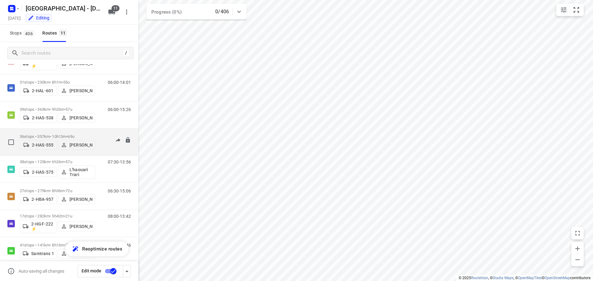
click at [46, 134] on p "36 stops • 357km • 10h13m • 69u" at bounding box center [57, 136] width 75 height 5
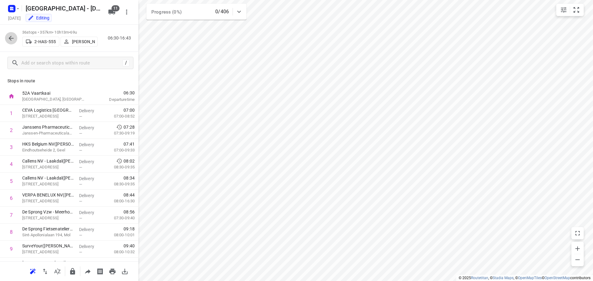
click at [11, 36] on icon "button" at bounding box center [11, 38] width 5 height 5
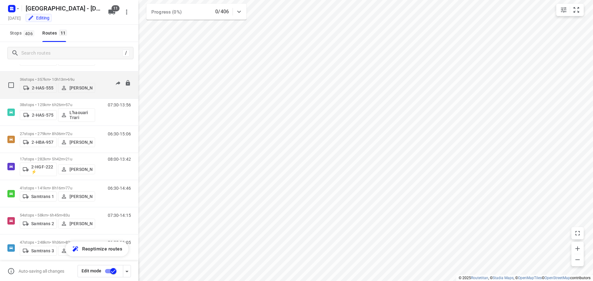
scroll to position [29, 0]
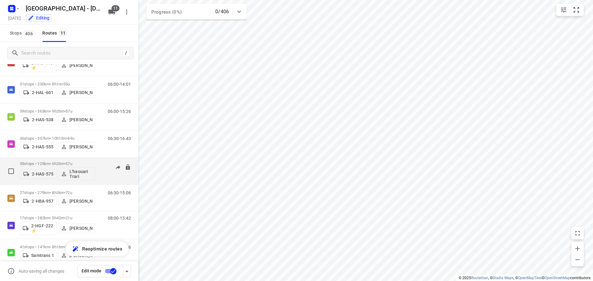
click at [44, 163] on p "38 stops • 125km • 6h26m • 57u" at bounding box center [57, 163] width 75 height 5
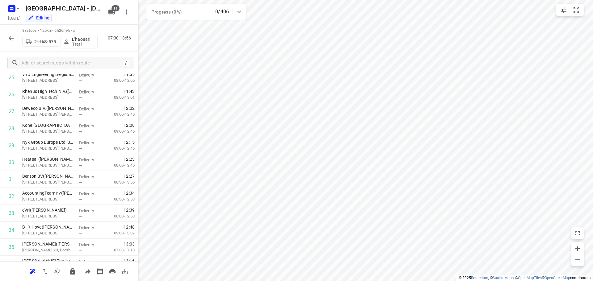
scroll to position [506, 0]
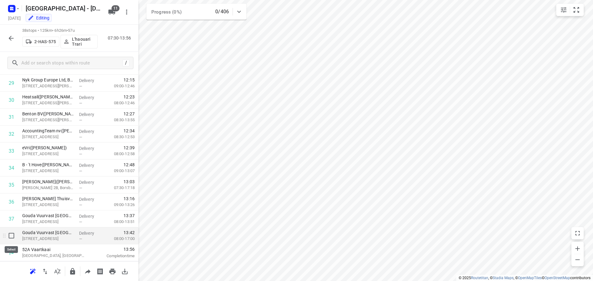
click at [11, 236] on input "checkbox" at bounding box center [11, 236] width 12 height 12
checkbox input "true"
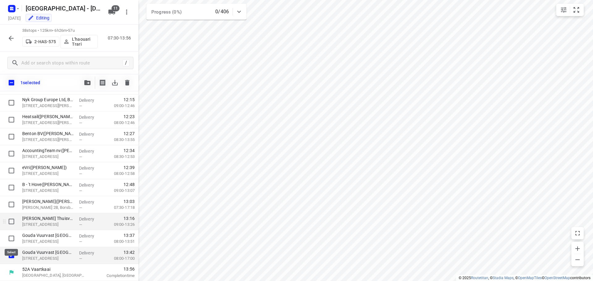
scroll to position [503, 0]
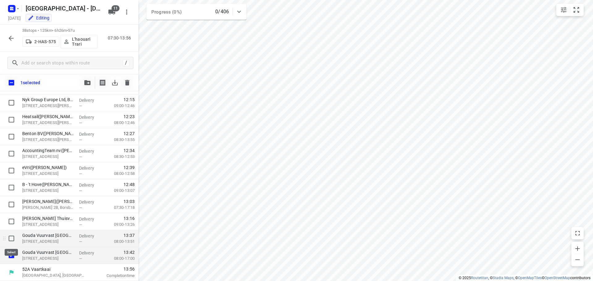
click at [12, 239] on input "checkbox" at bounding box center [11, 238] width 12 height 12
checkbox input "true"
click at [86, 81] on icon "button" at bounding box center [87, 82] width 6 height 5
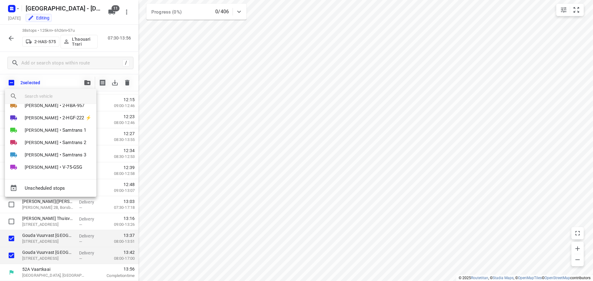
scroll to position [73, 0]
click at [48, 114] on span "Kris Van Santvliet" at bounding box center [42, 116] width 34 height 6
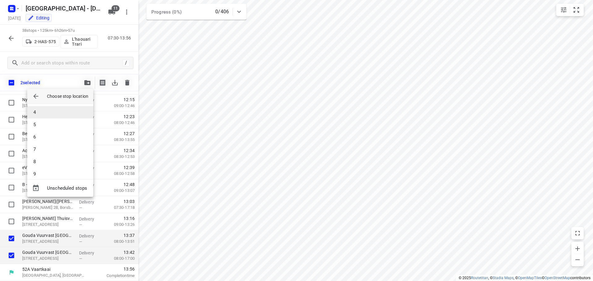
scroll to position [0, 0]
click at [34, 161] on li "5" at bounding box center [60, 162] width 66 height 12
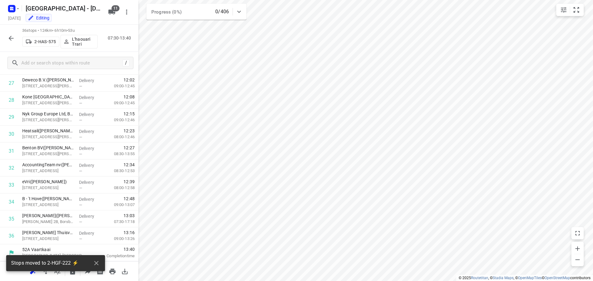
scroll to position [472, 0]
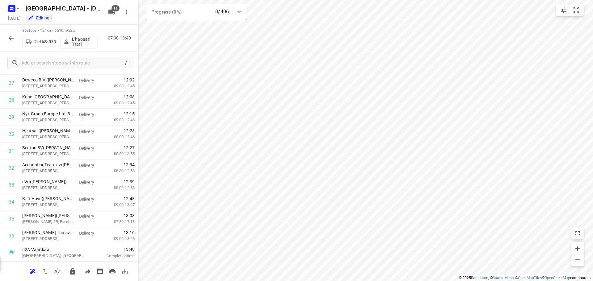
click at [9, 36] on icon "button" at bounding box center [10, 38] width 7 height 7
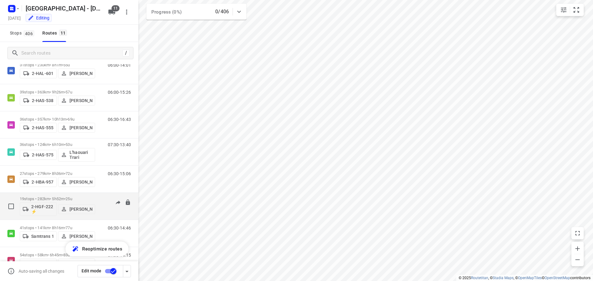
scroll to position [62, 0]
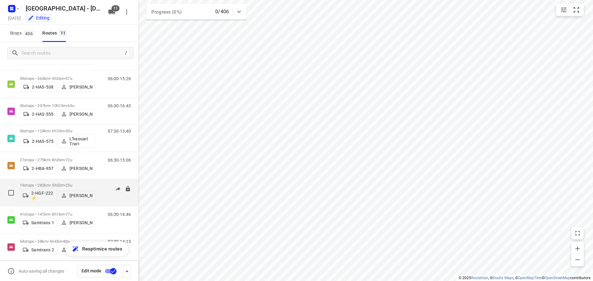
click at [48, 183] on p "19 stops • 282km • 5h52m • 25u" at bounding box center [57, 185] width 75 height 5
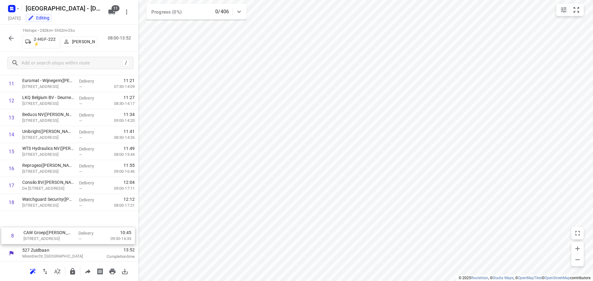
scroll to position [183, 0]
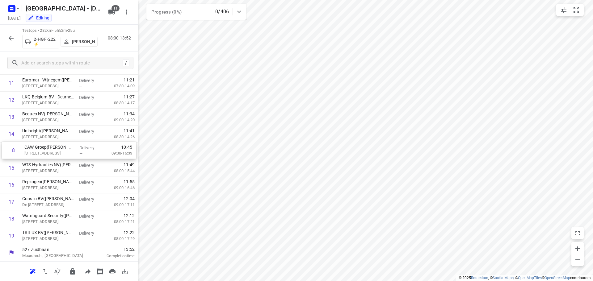
drag, startPoint x: 34, startPoint y: 140, endPoint x: 36, endPoint y: 153, distance: 13.1
click at [36, 153] on div "1 G. Smeyers NV - Bruggestraat(Inge Smeyers) Bruggestraat 16, Zandhoven Deliver…" at bounding box center [69, 83] width 138 height 323
drag, startPoint x: 48, startPoint y: 151, endPoint x: 47, endPoint y: 236, distance: 84.6
click at [47, 236] on div "1 G. Smeyers NV - Bruggestraat(Inge Smeyers) Bruggestraat 16, Zandhoven Deliver…" at bounding box center [69, 83] width 138 height 323
click at [11, 37] on icon "button" at bounding box center [11, 38] width 5 height 5
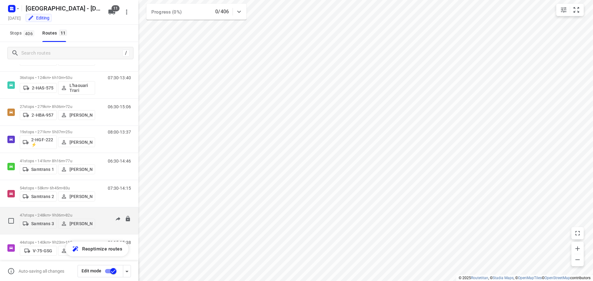
scroll to position [122, 0]
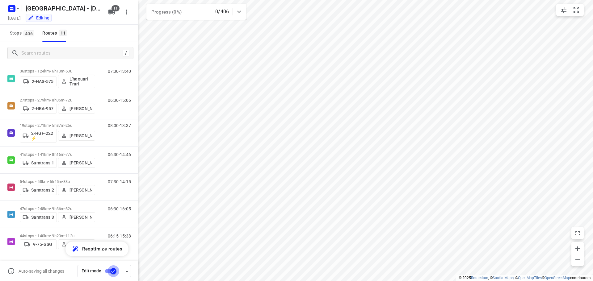
click at [112, 271] on input "checkbox" at bounding box center [113, 272] width 35 height 12
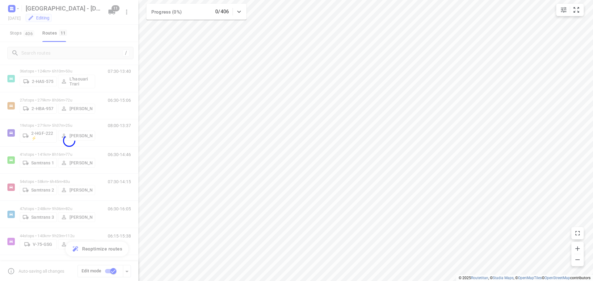
checkbox input "false"
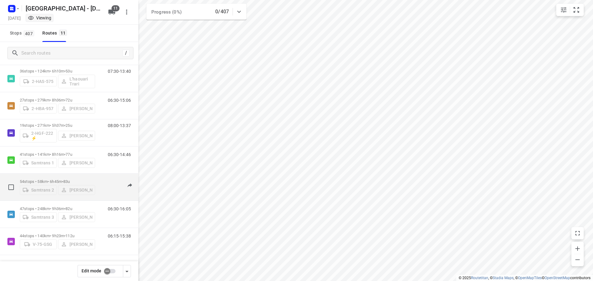
click at [47, 181] on p "54 stops • 58km • 6h45m • 83u" at bounding box center [57, 181] width 75 height 5
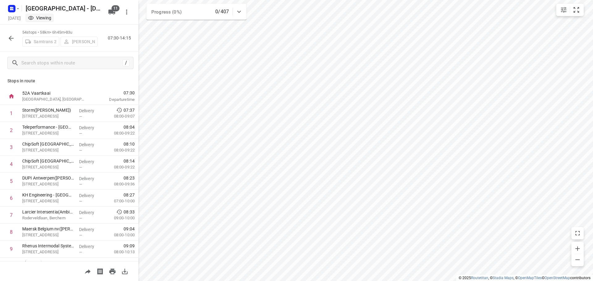
click at [8, 38] on icon "button" at bounding box center [10, 38] width 7 height 7
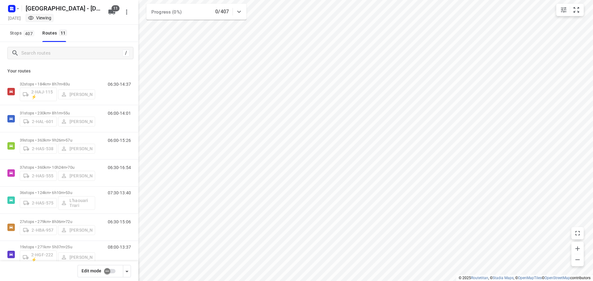
click at [108, 273] on input "checkbox" at bounding box center [107, 272] width 35 height 12
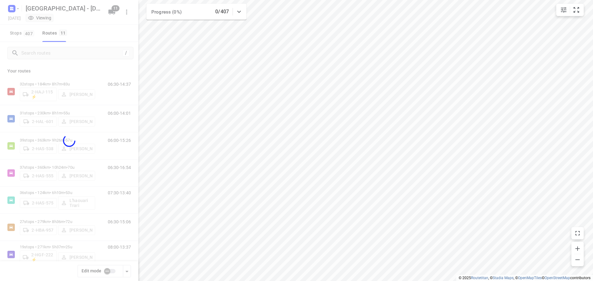
checkbox input "true"
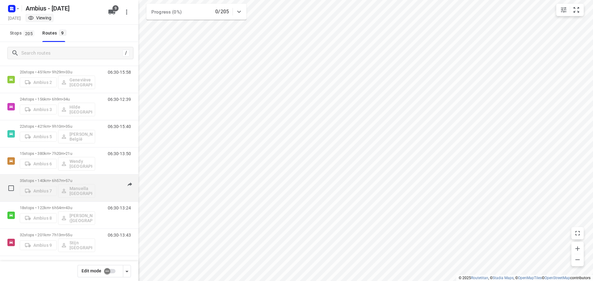
scroll to position [67, 0]
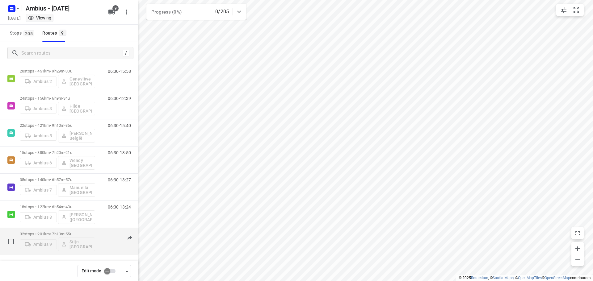
click at [46, 234] on p "32 stops • 201km • 7h13m • 55u" at bounding box center [57, 234] width 75 height 5
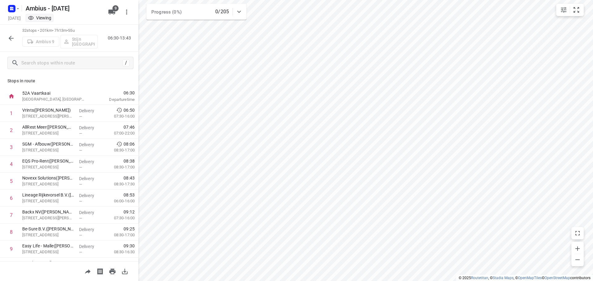
click at [13, 38] on icon "button" at bounding box center [11, 38] width 5 height 5
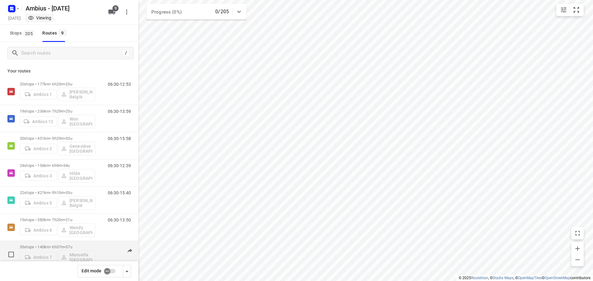
click at [58, 245] on p "35 stops • 140km • 6h57m • 57u" at bounding box center [57, 247] width 75 height 5
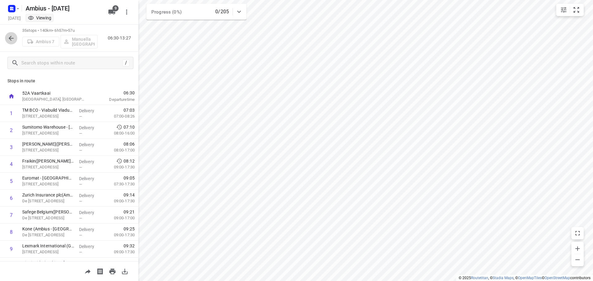
click at [10, 40] on icon "button" at bounding box center [10, 38] width 7 height 7
